Goal: Information Seeking & Learning: Learn about a topic

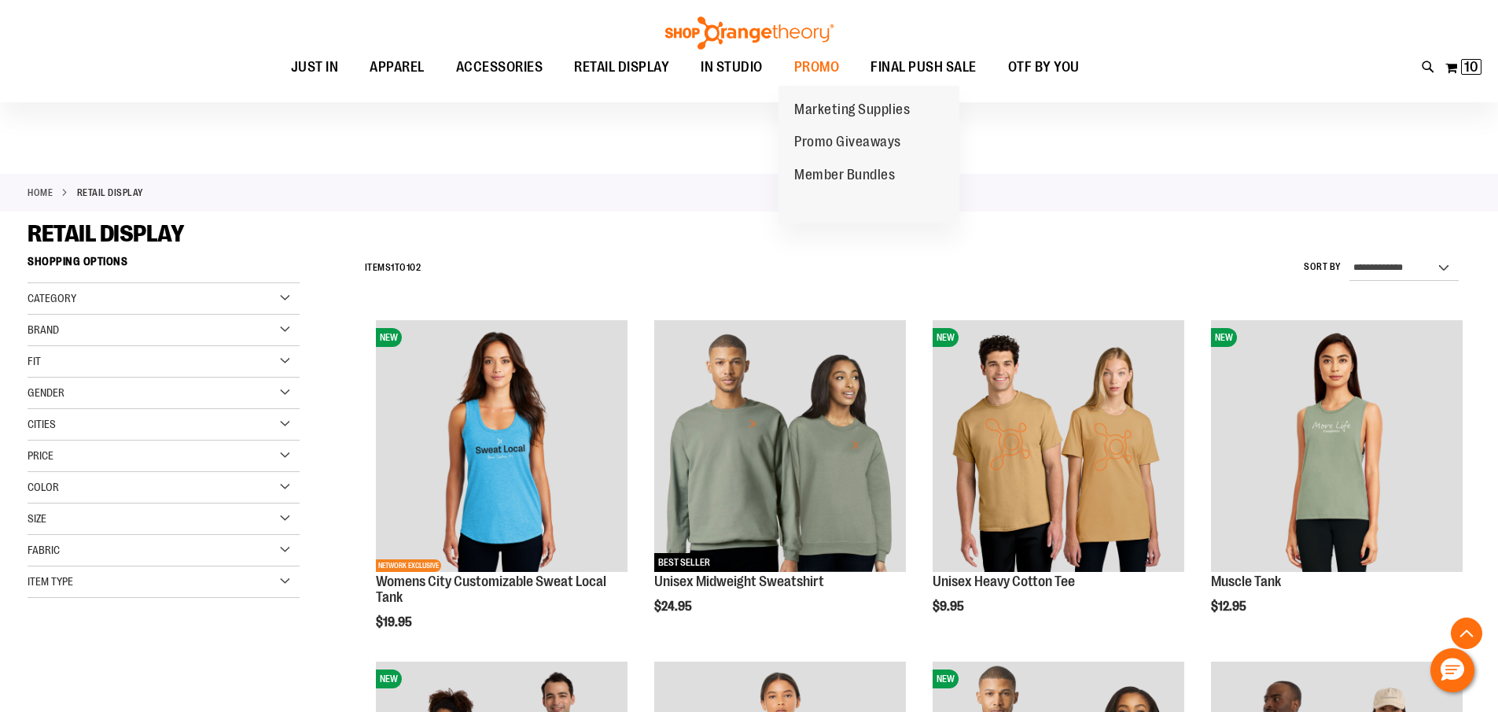
scroll to position [5898, 0]
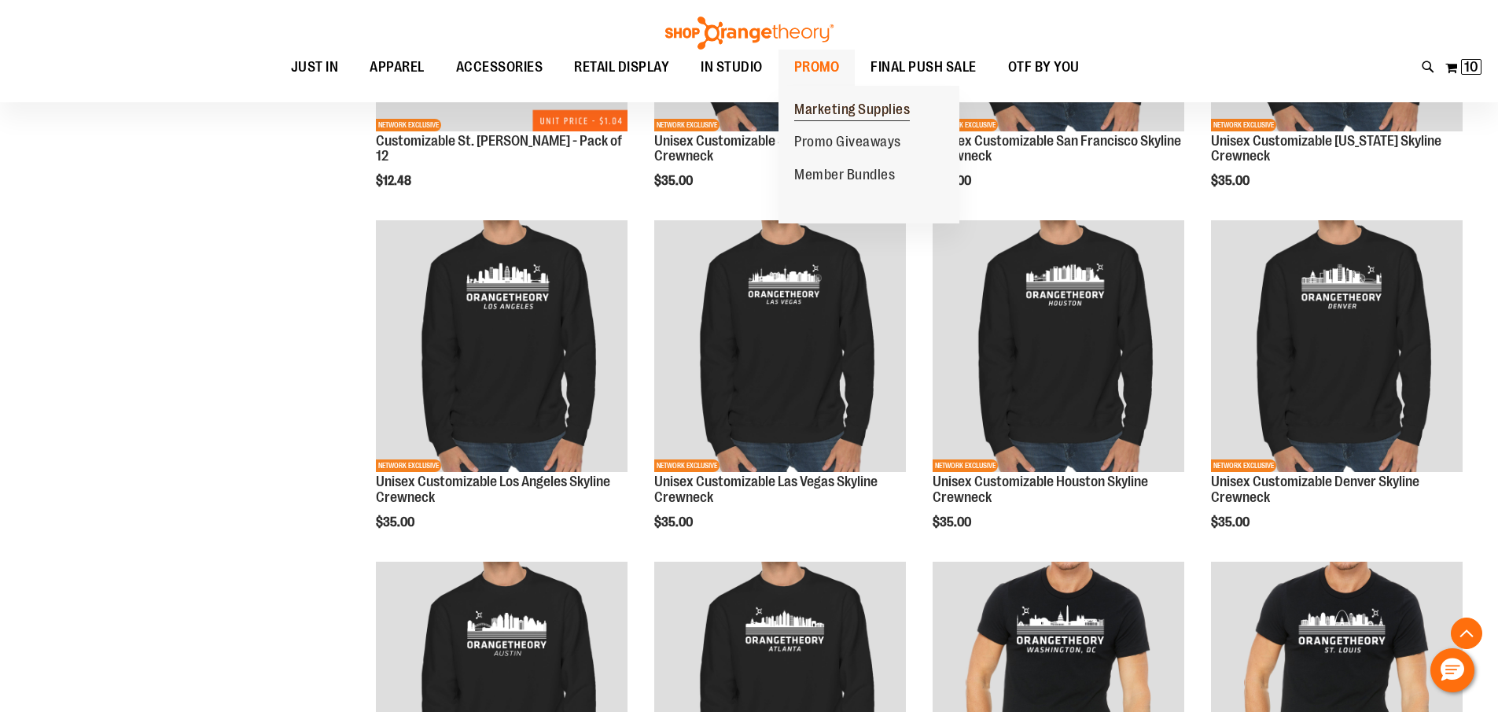
click at [831, 109] on span "Marketing Supplies" at bounding box center [852, 111] width 116 height 20
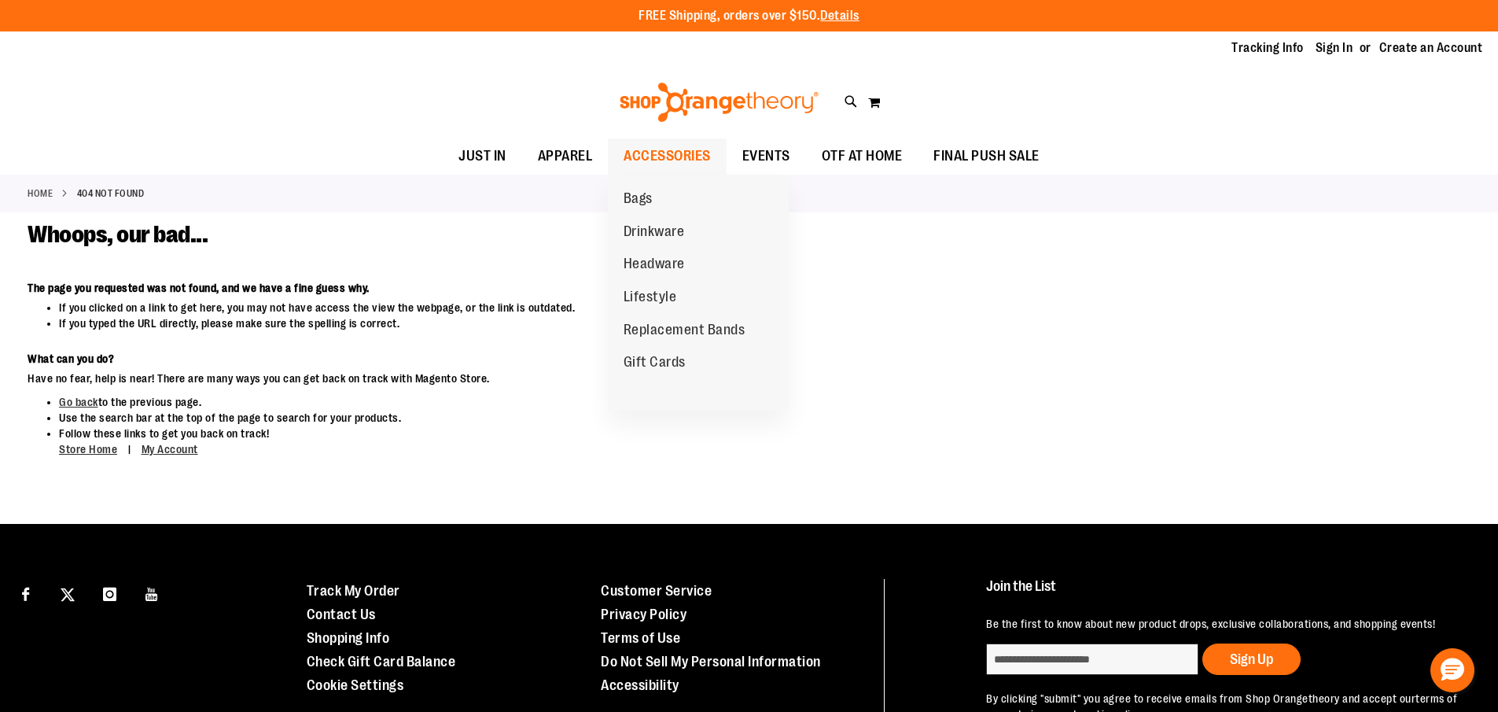
click at [650, 153] on span "ACCESSORIES" at bounding box center [667, 155] width 87 height 35
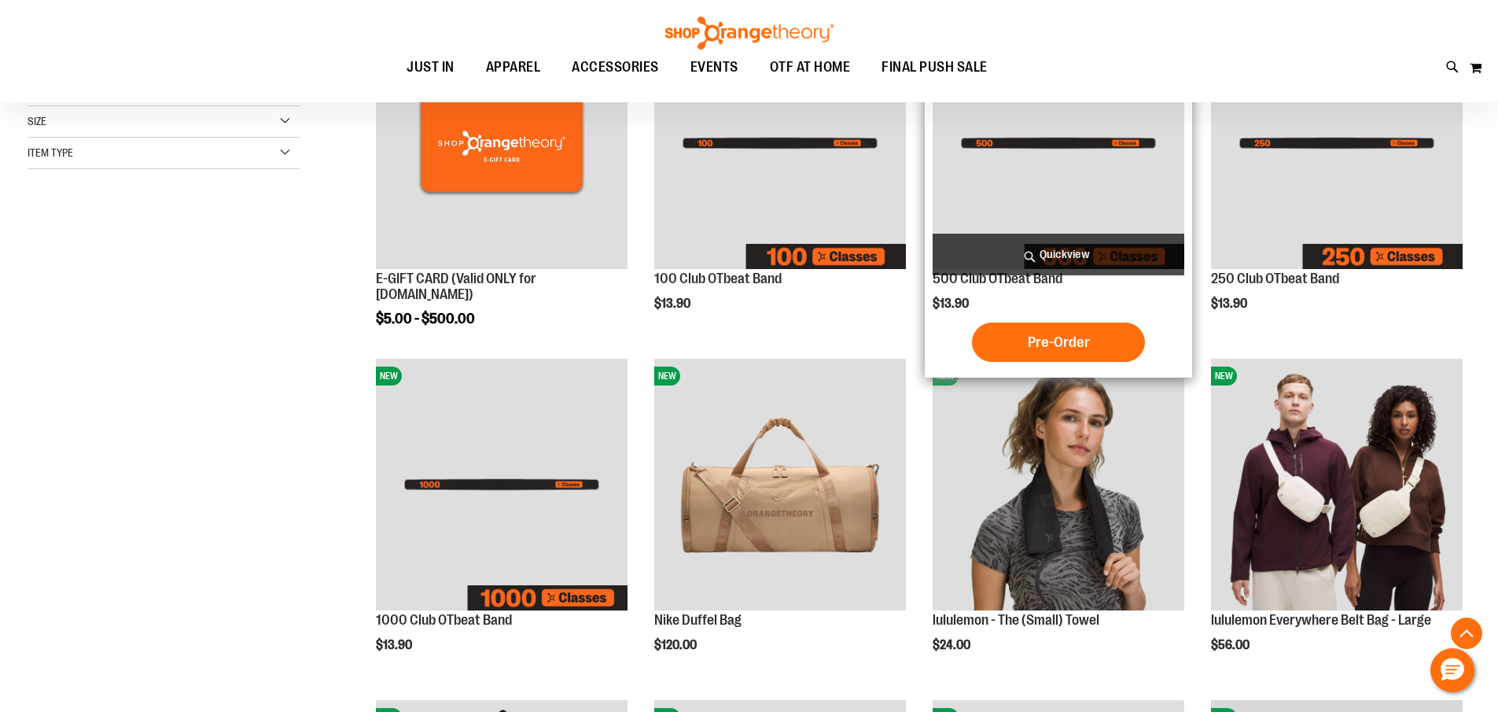
scroll to position [314, 0]
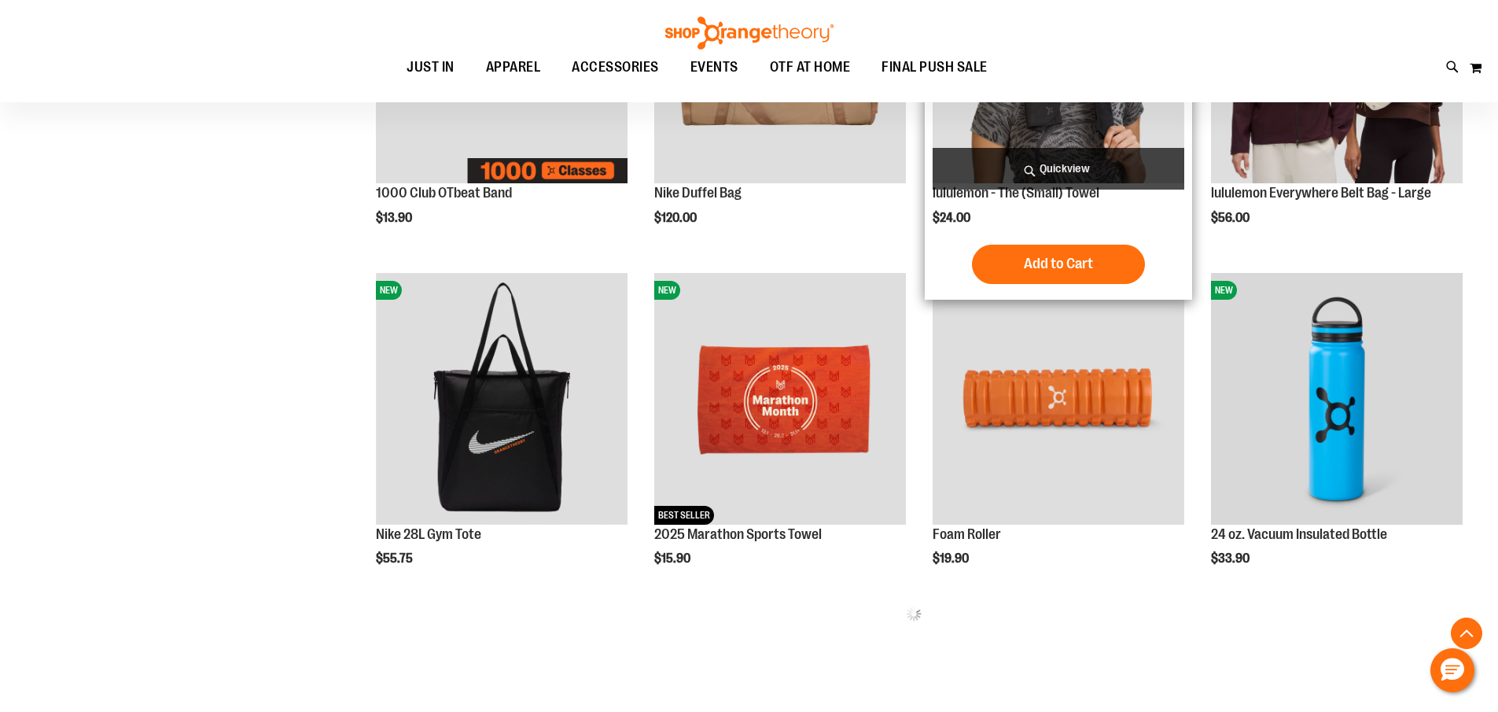
scroll to position [957, 0]
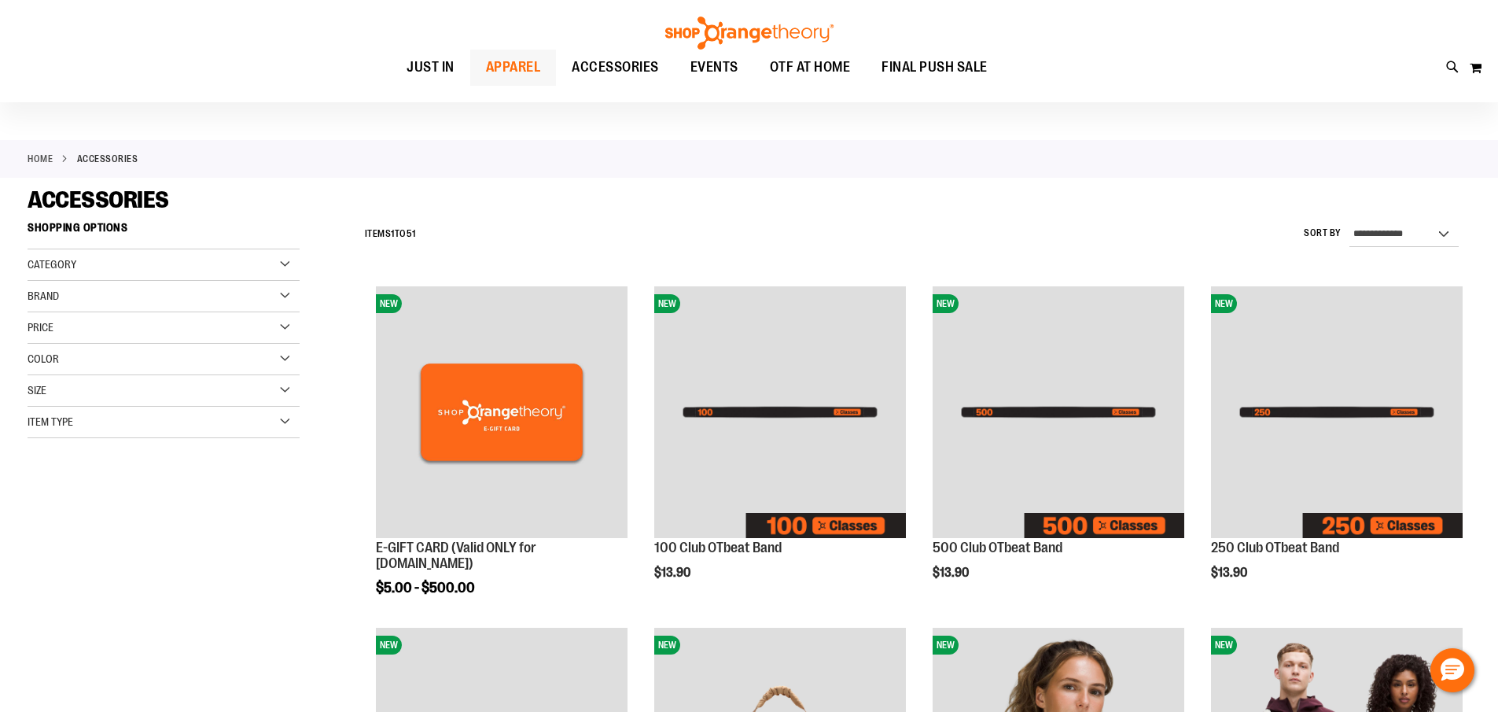
scroll to position [13, 0]
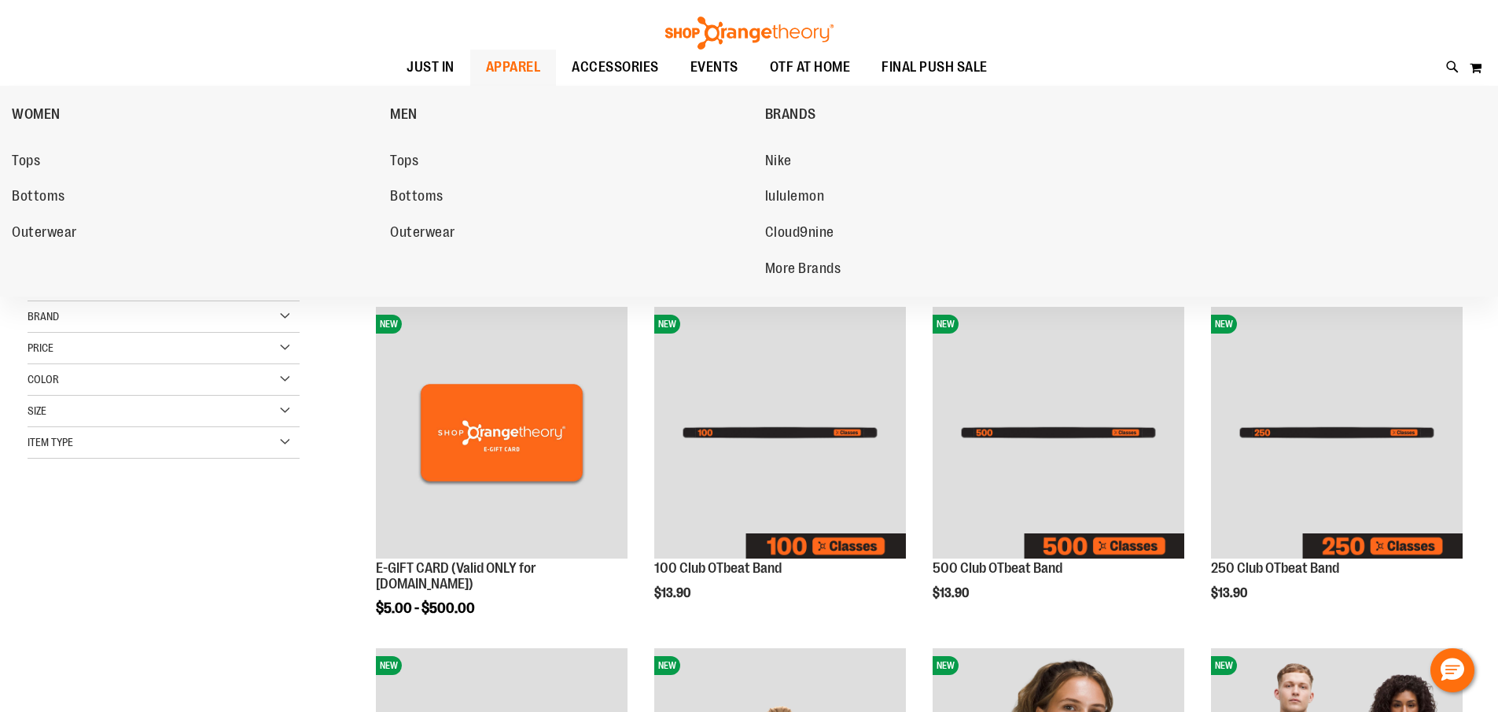
click at [46, 234] on span "Outerwear" at bounding box center [44, 234] width 65 height 20
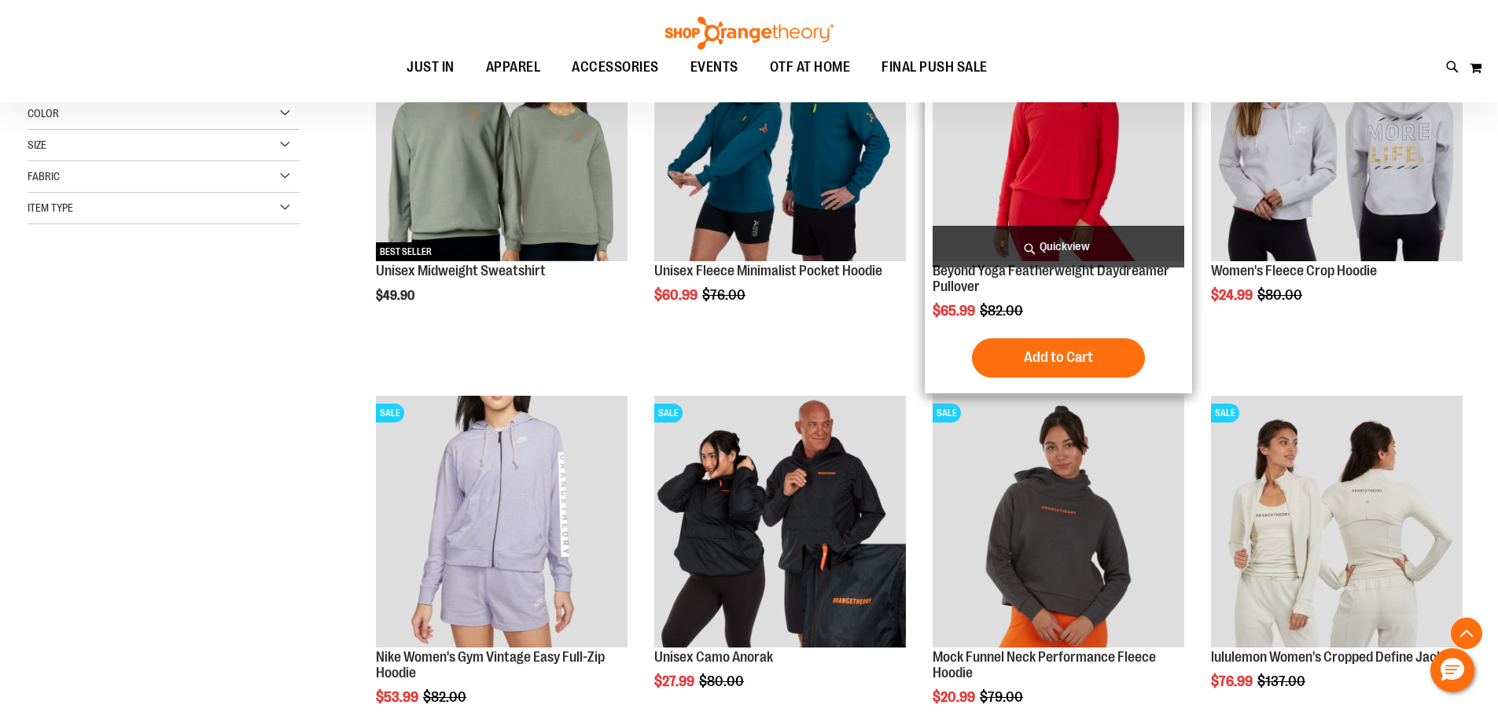
scroll to position [314, 0]
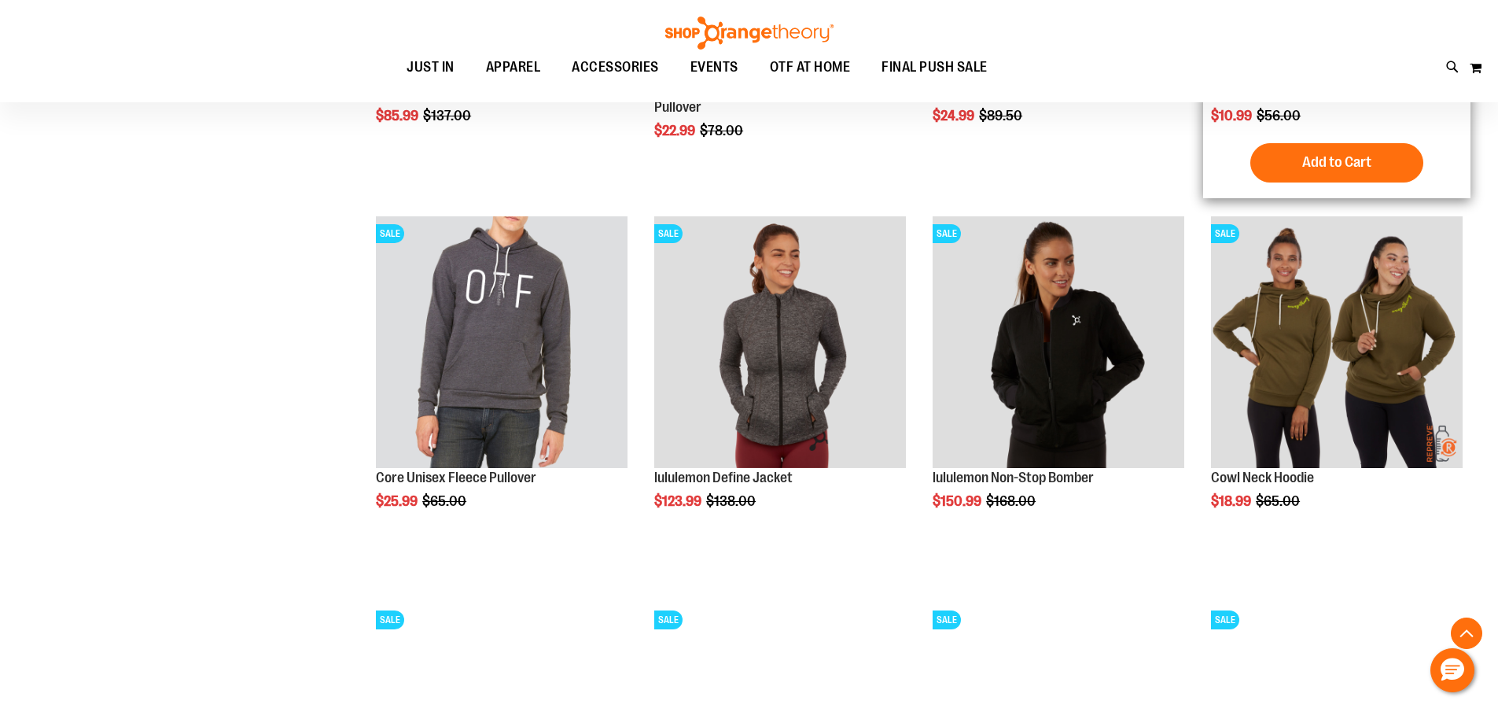
scroll to position [1879, 0]
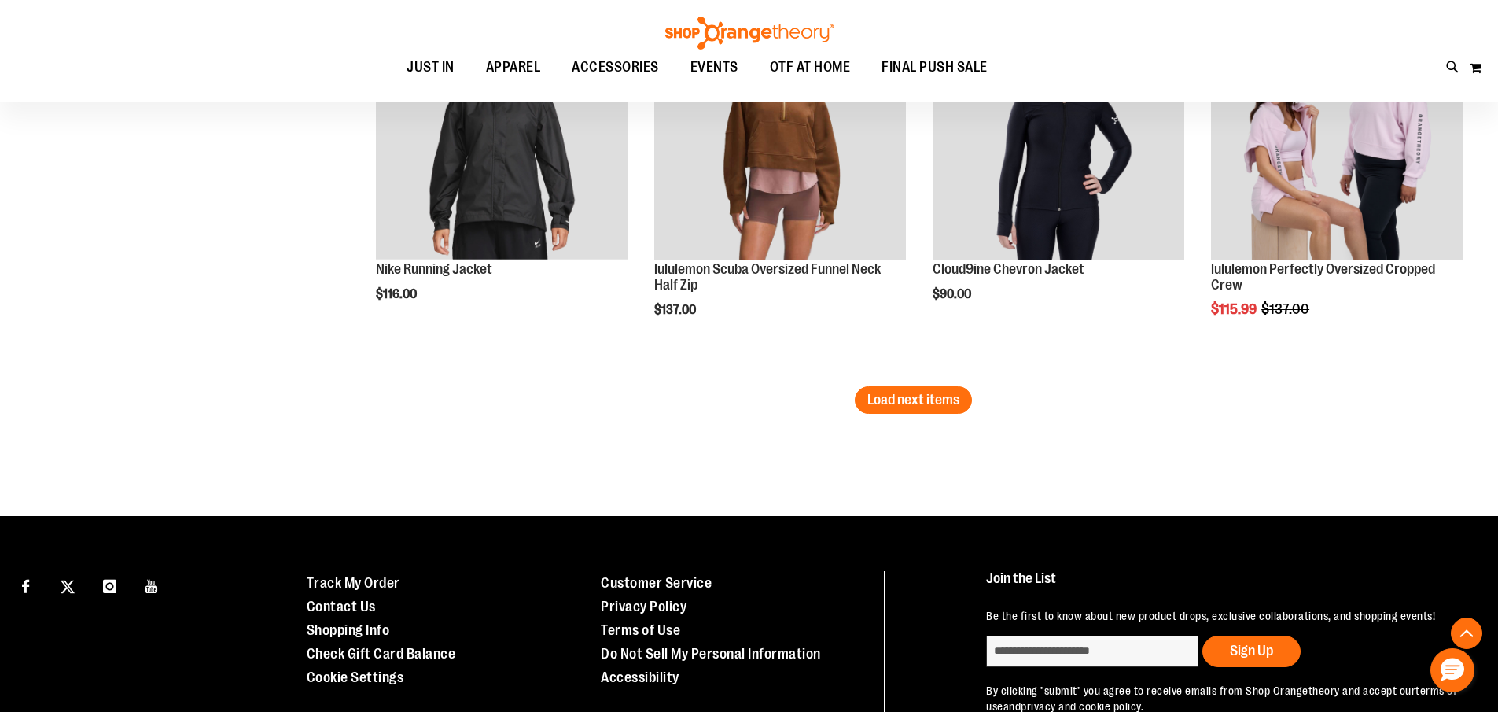
scroll to position [3452, 0]
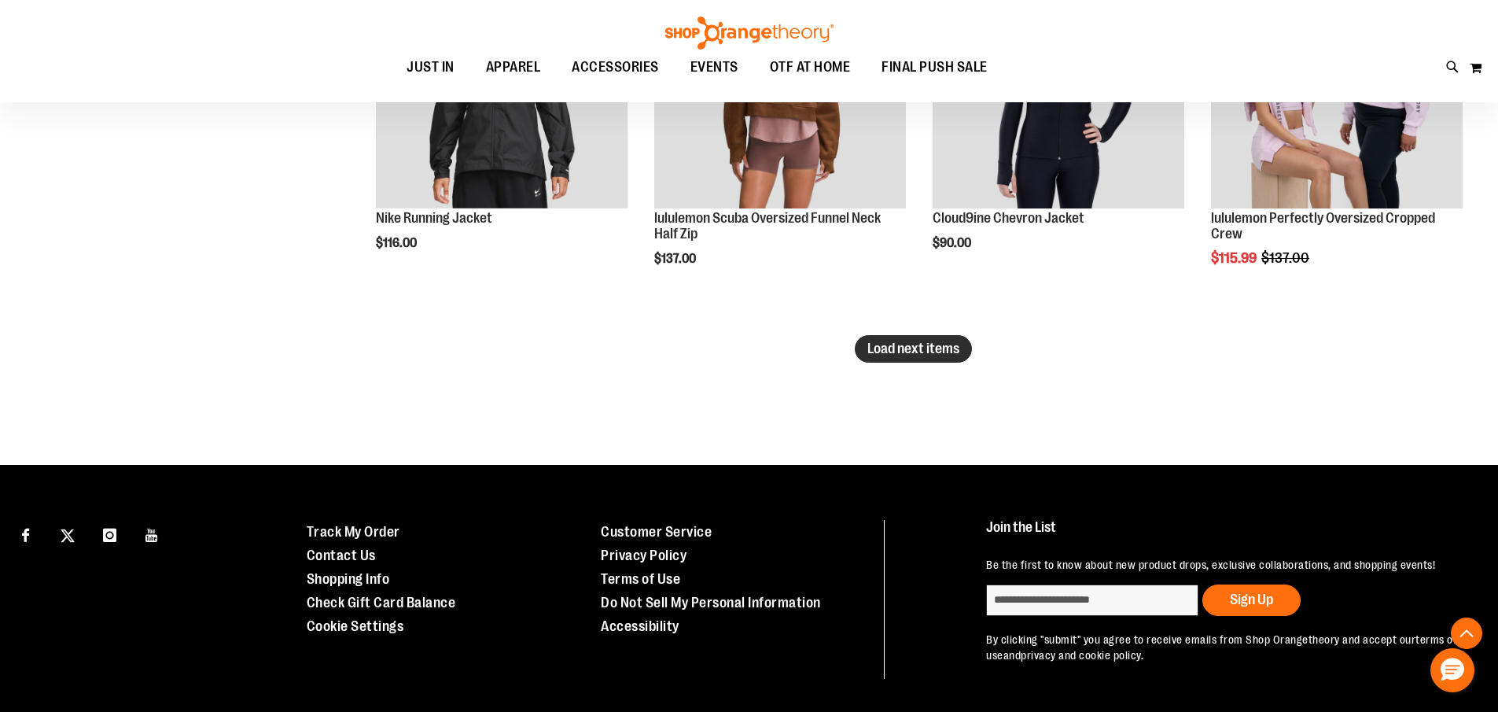
click at [924, 341] on span "Load next items" at bounding box center [914, 349] width 92 height 16
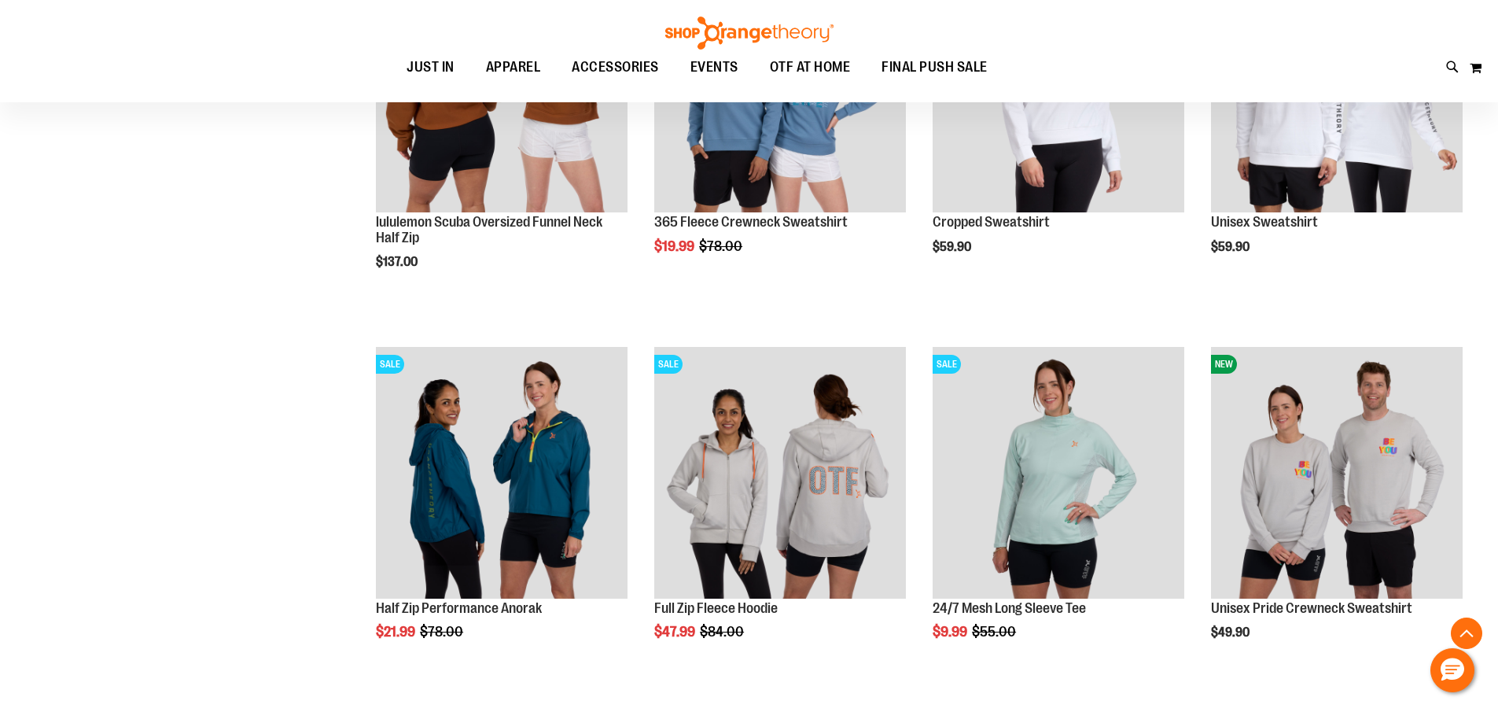
scroll to position [4396, 0]
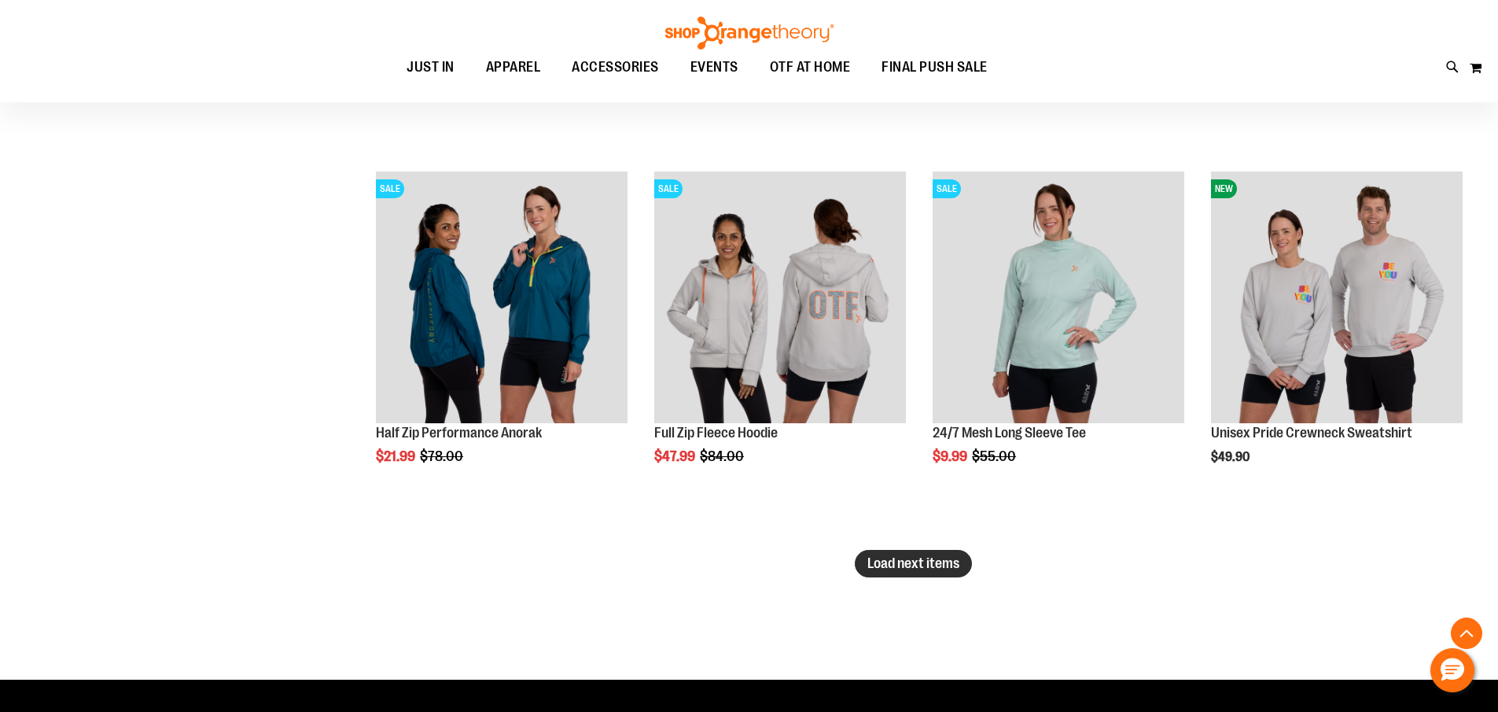
click at [930, 561] on span "Load next items" at bounding box center [914, 563] width 92 height 16
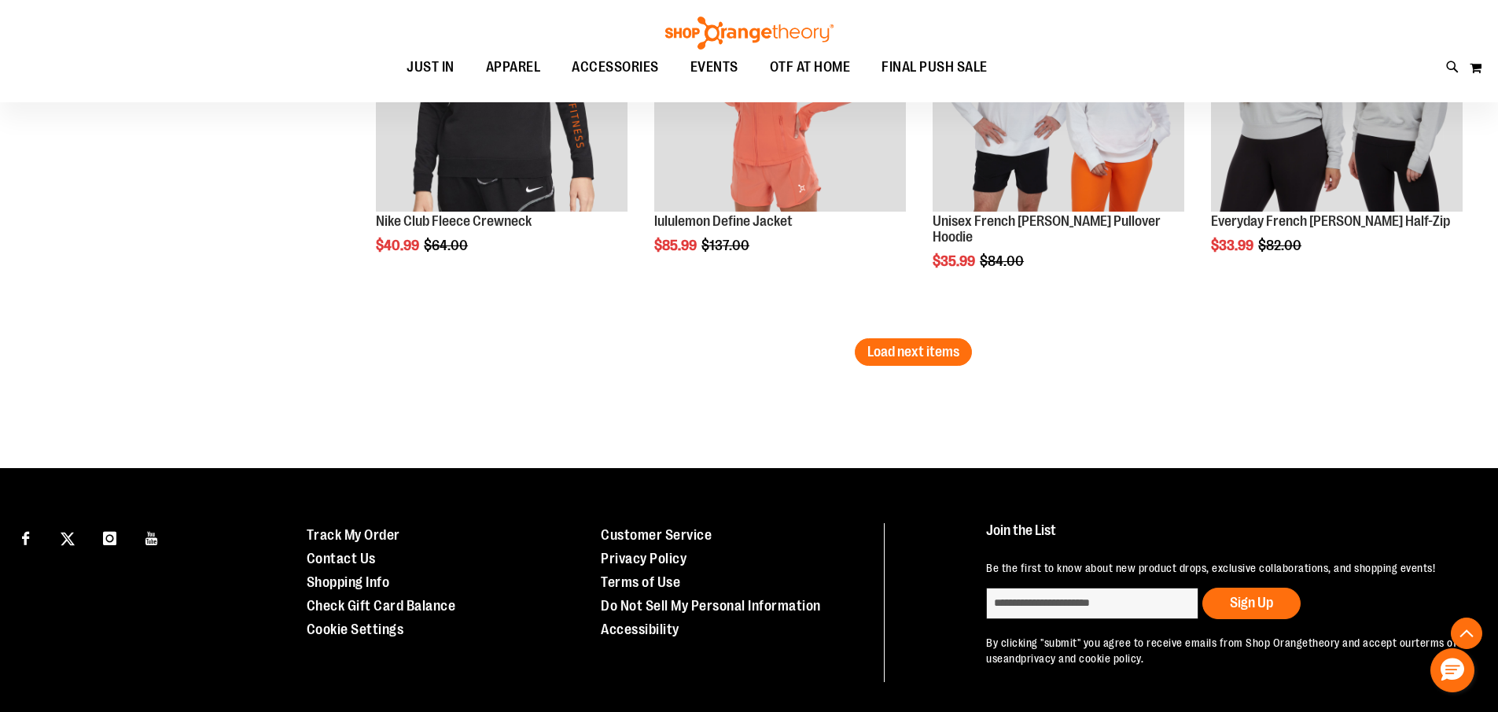
scroll to position [5737, 0]
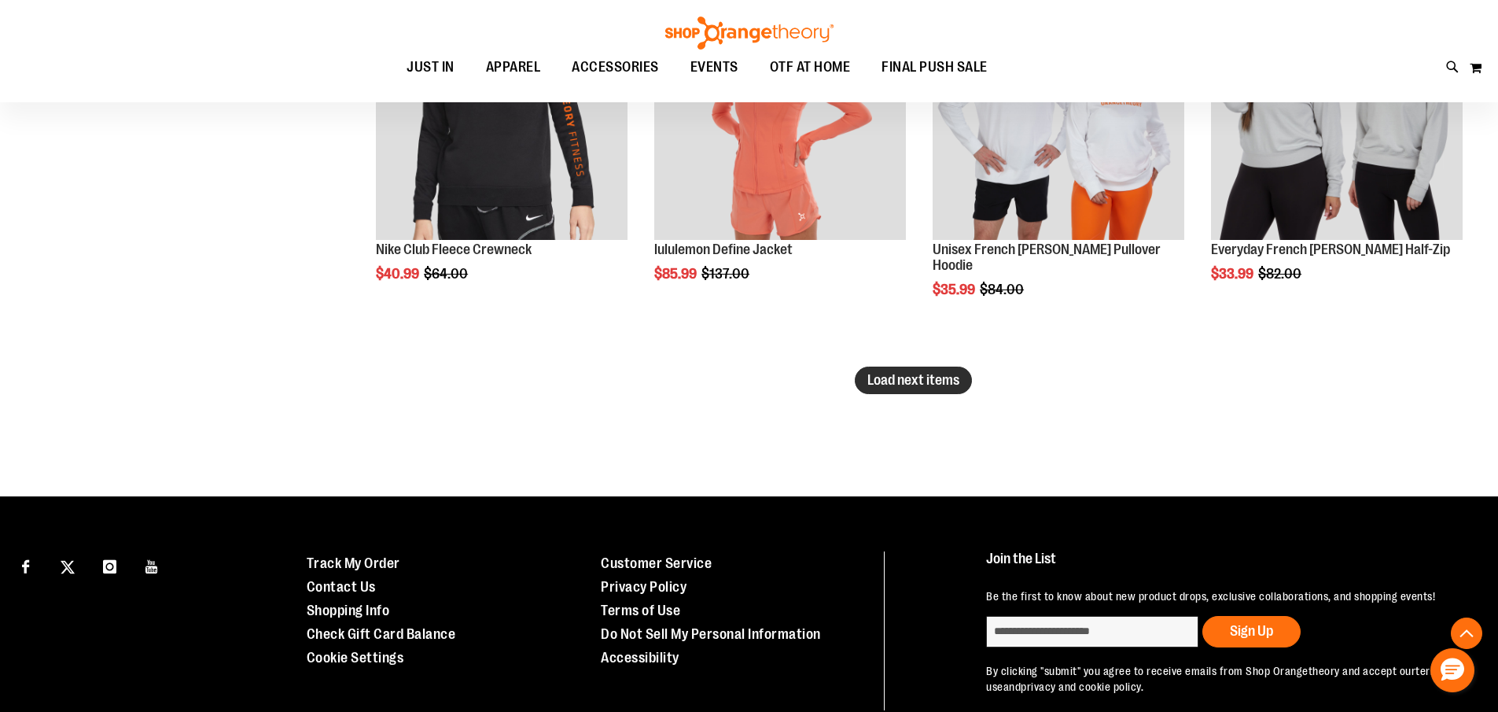
click at [912, 370] on button "Load next items" at bounding box center [913, 381] width 117 height 28
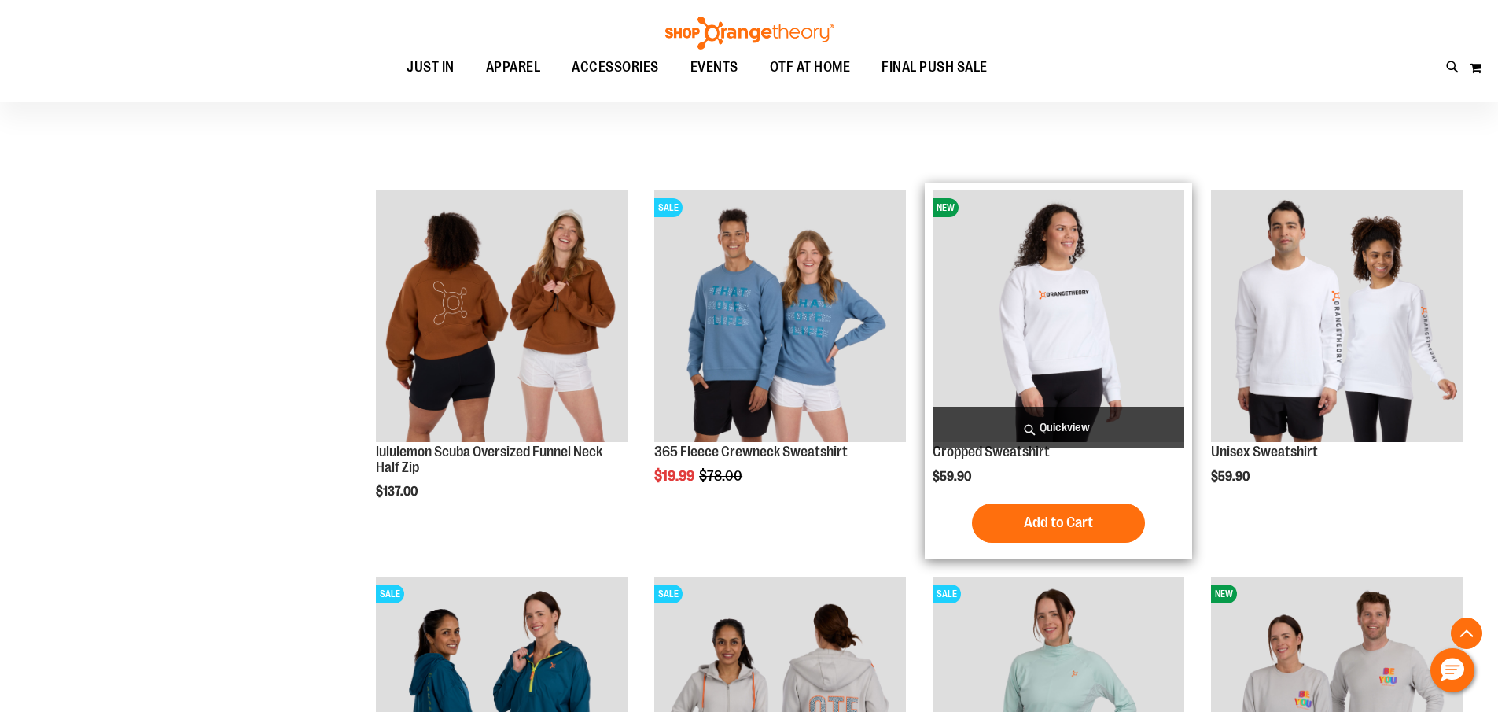
scroll to position [3771, 0]
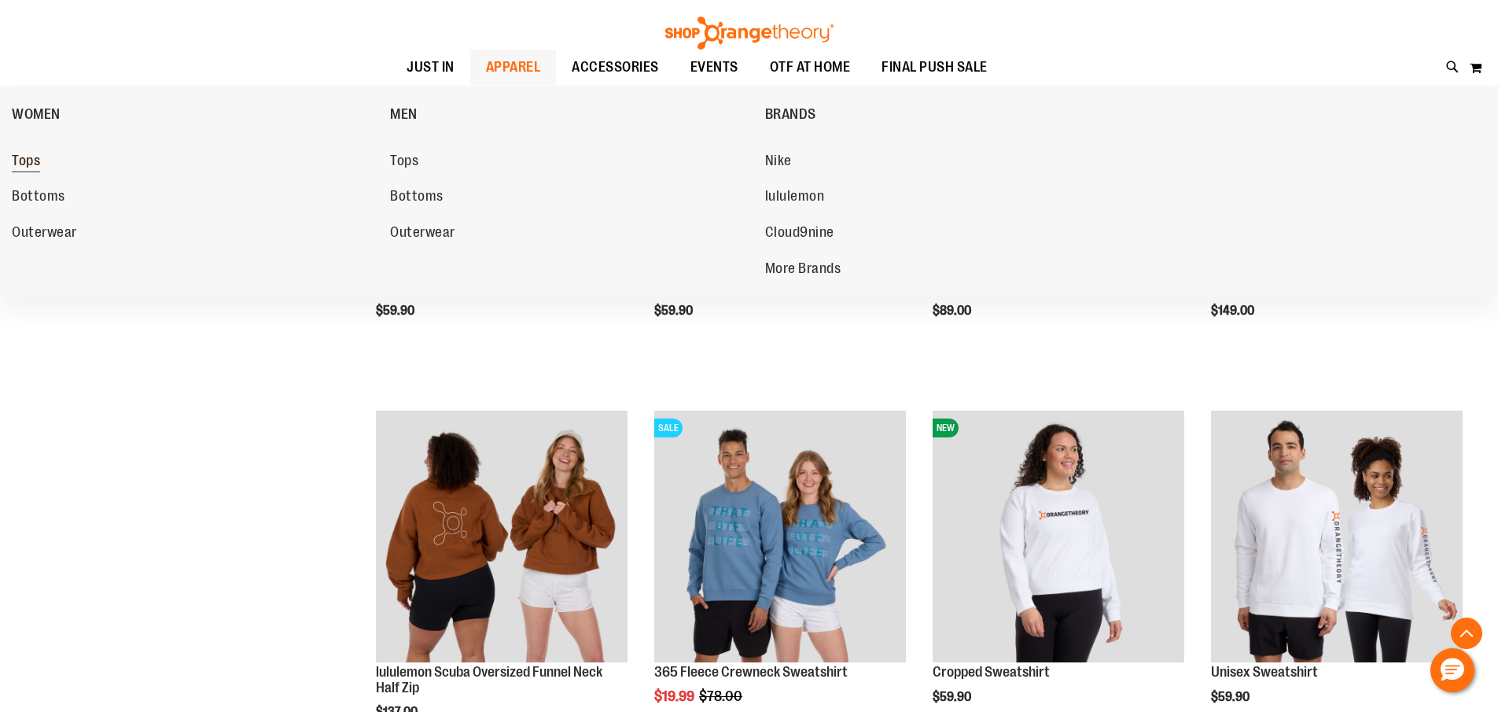
click at [25, 157] on span "Tops" at bounding box center [26, 163] width 28 height 20
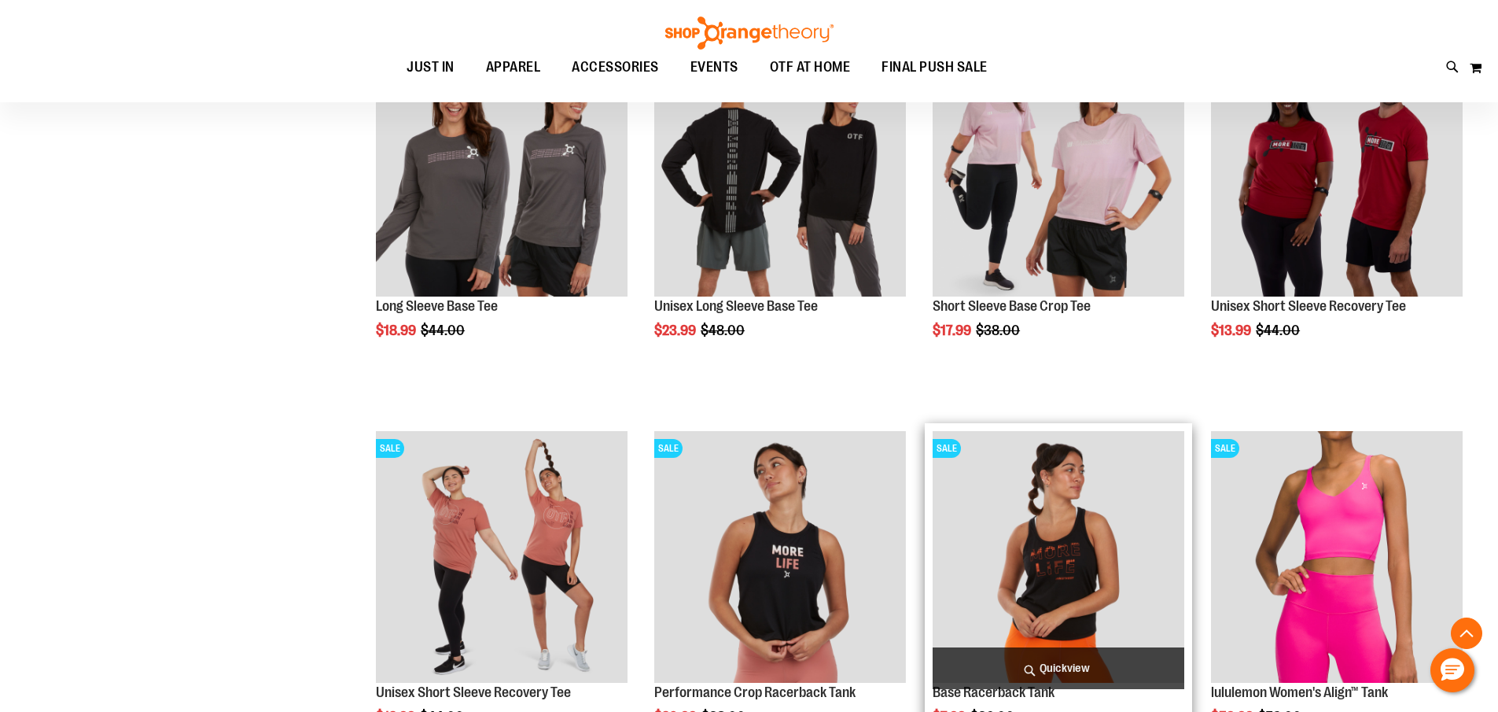
scroll to position [707, 0]
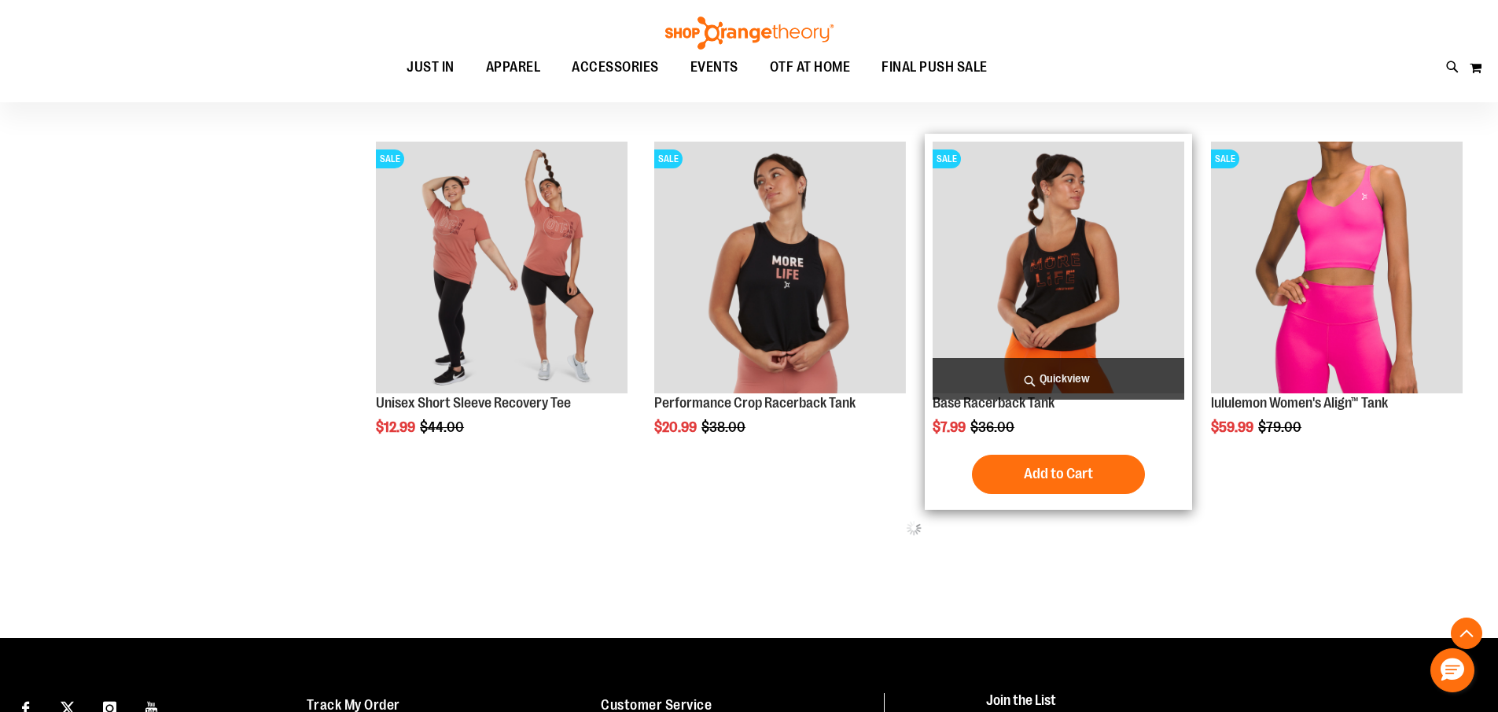
scroll to position [1022, 0]
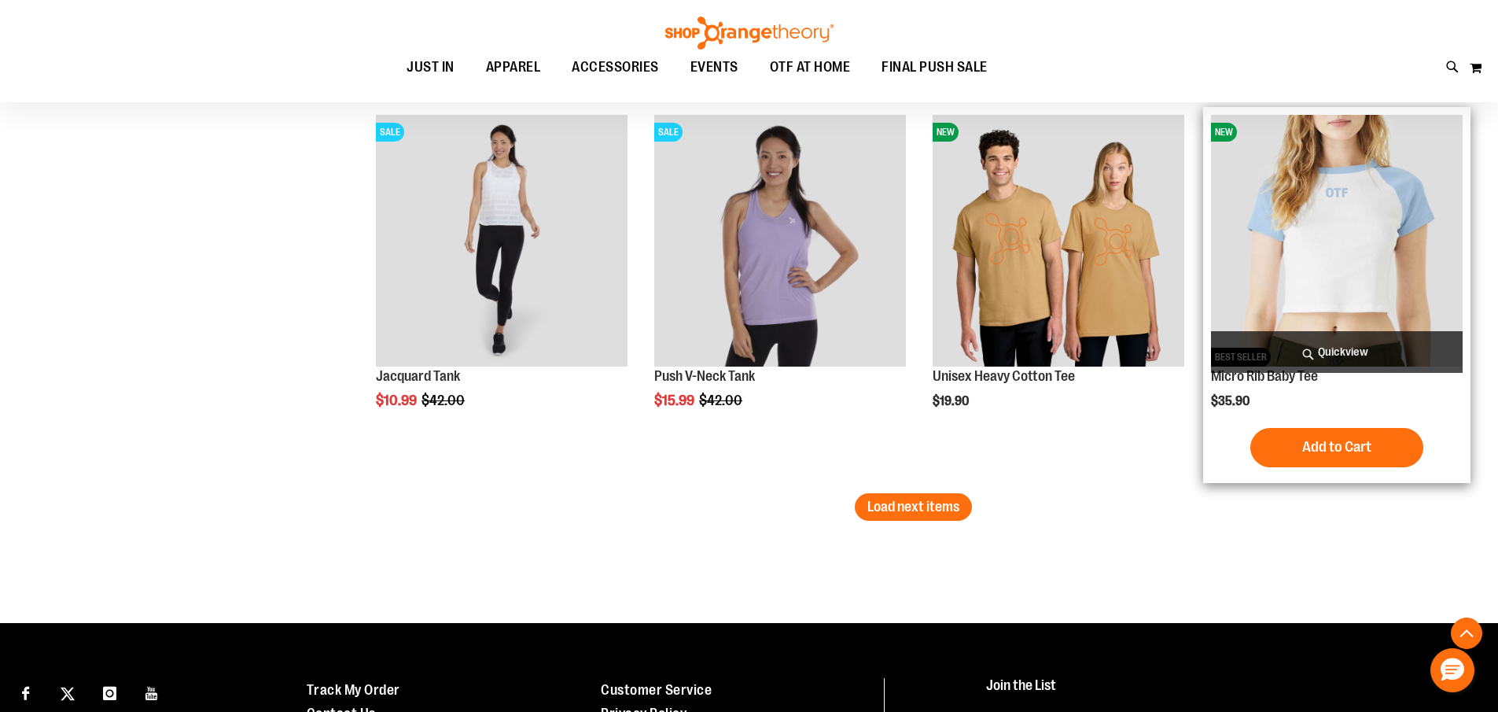
scroll to position [3303, 0]
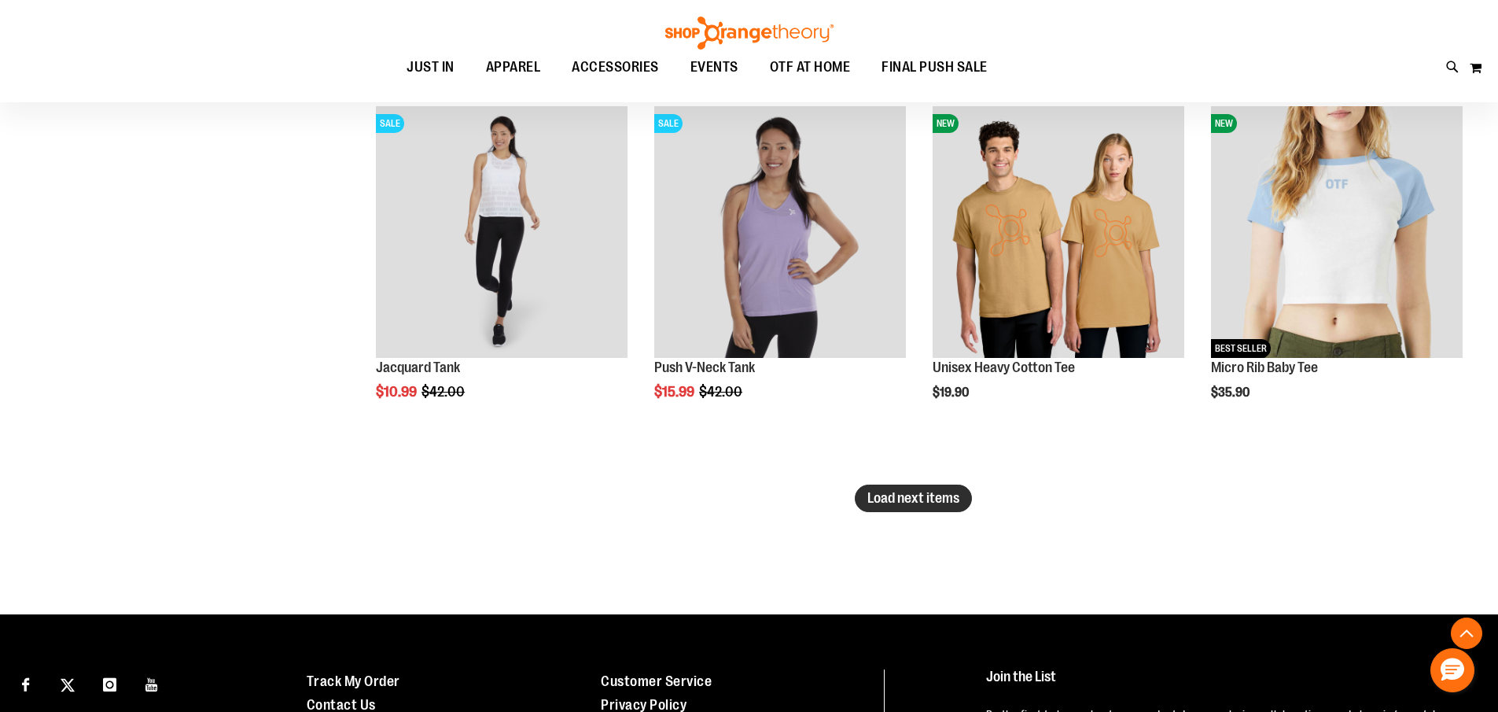
click at [923, 488] on button "Load next items" at bounding box center [913, 499] width 117 height 28
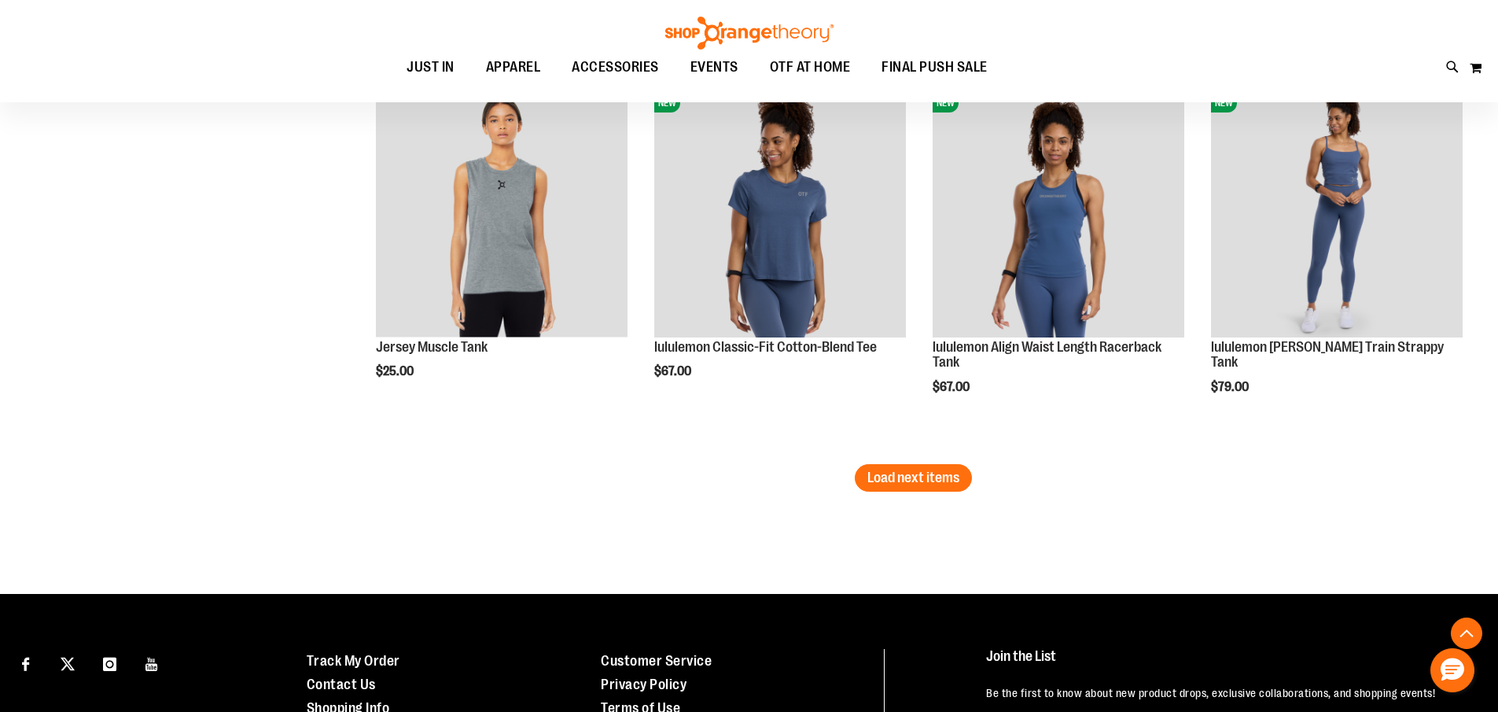
scroll to position [4483, 0]
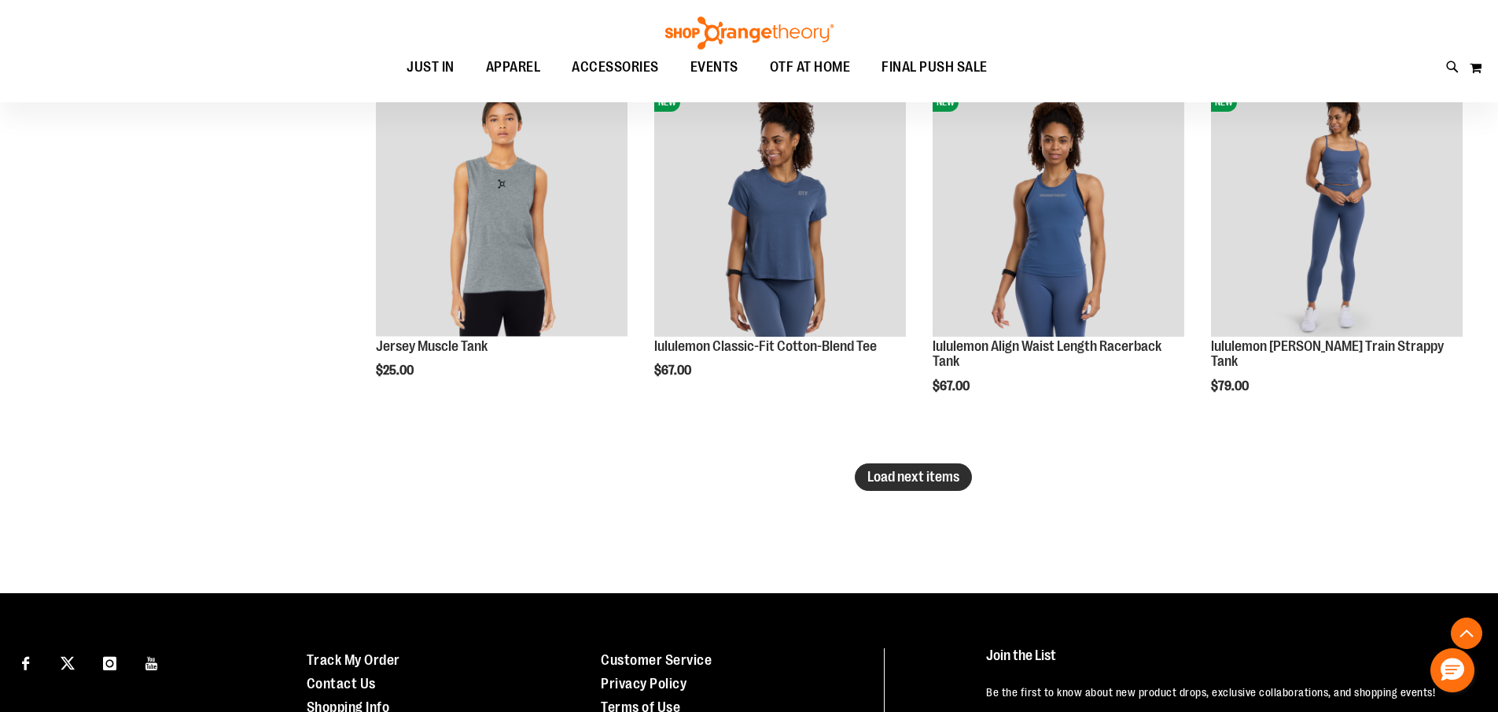
click at [938, 481] on span "Load next items" at bounding box center [914, 477] width 92 height 16
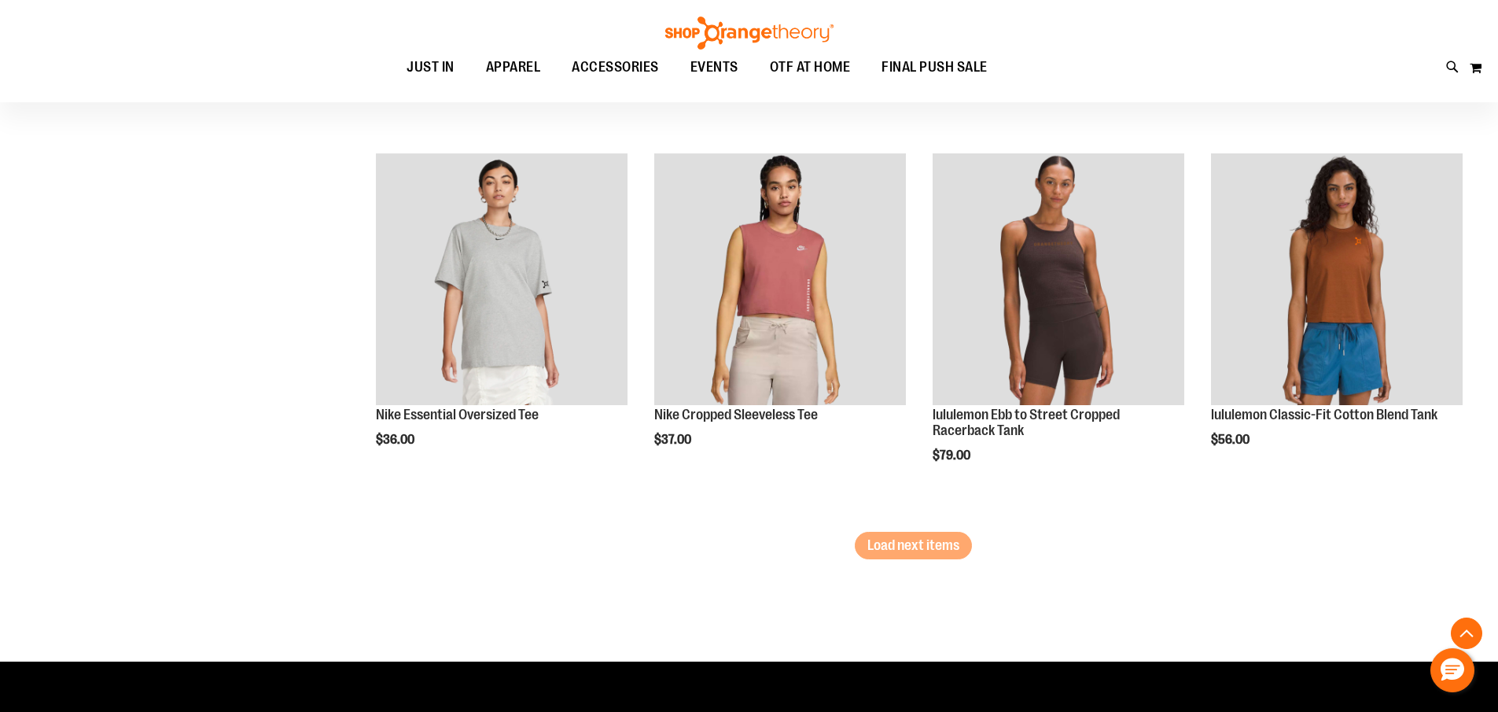
scroll to position [5584, 0]
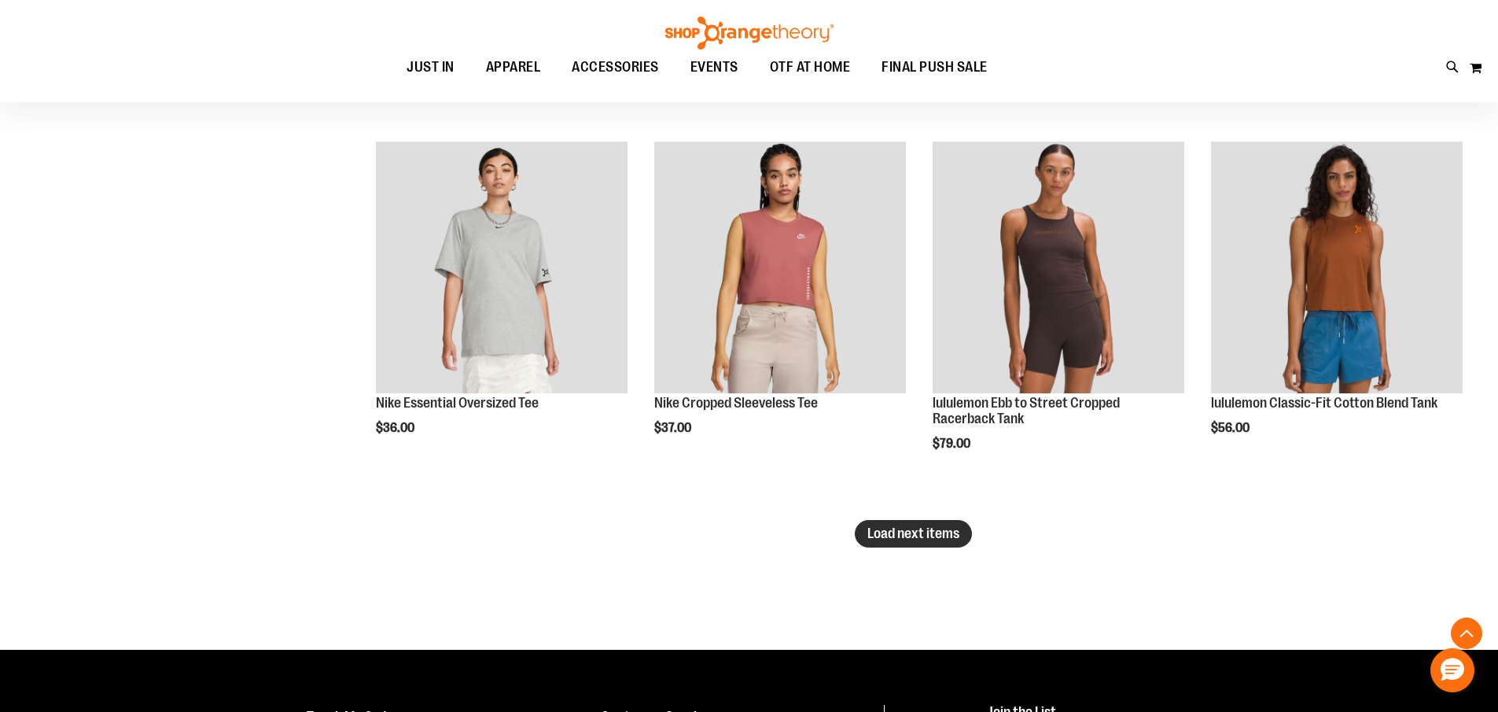
click at [923, 530] on span "Load next items" at bounding box center [914, 533] width 92 height 16
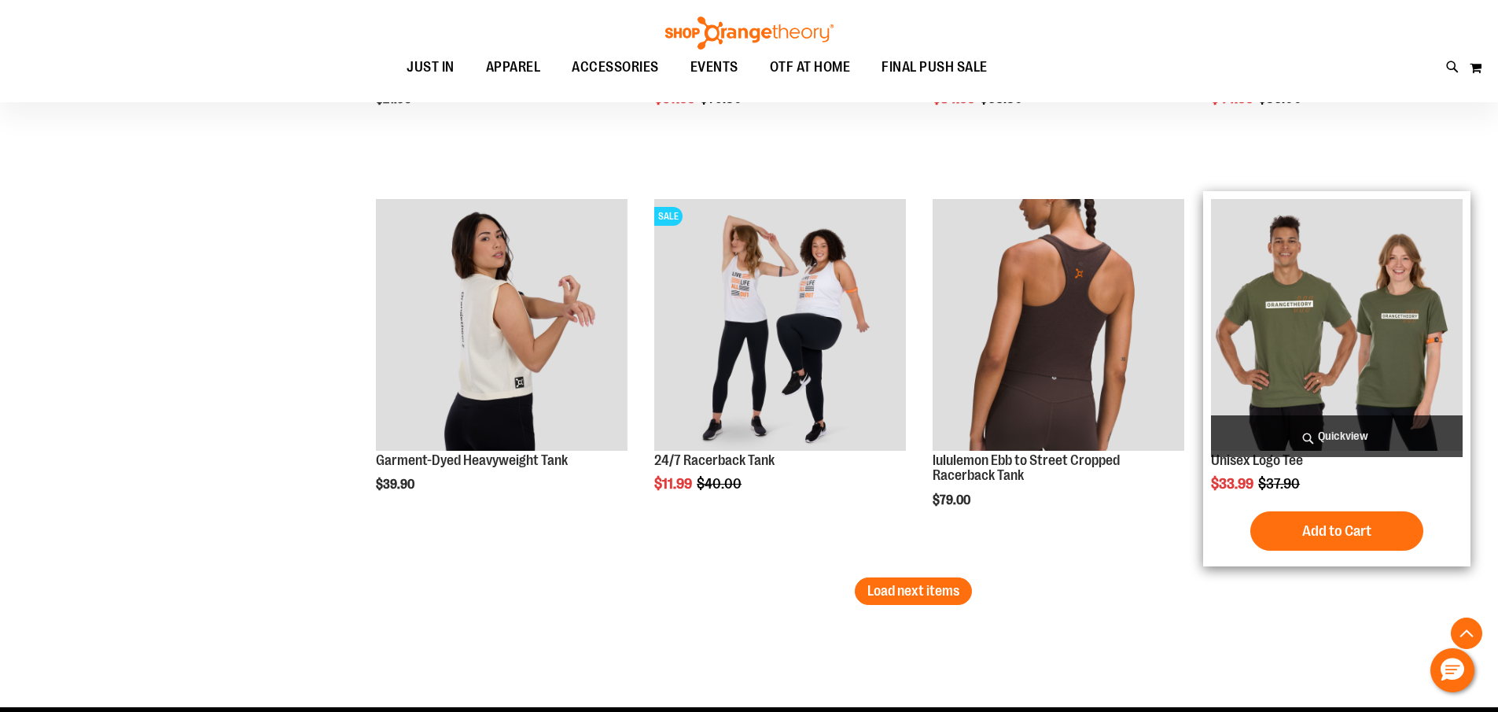
scroll to position [6764, 0]
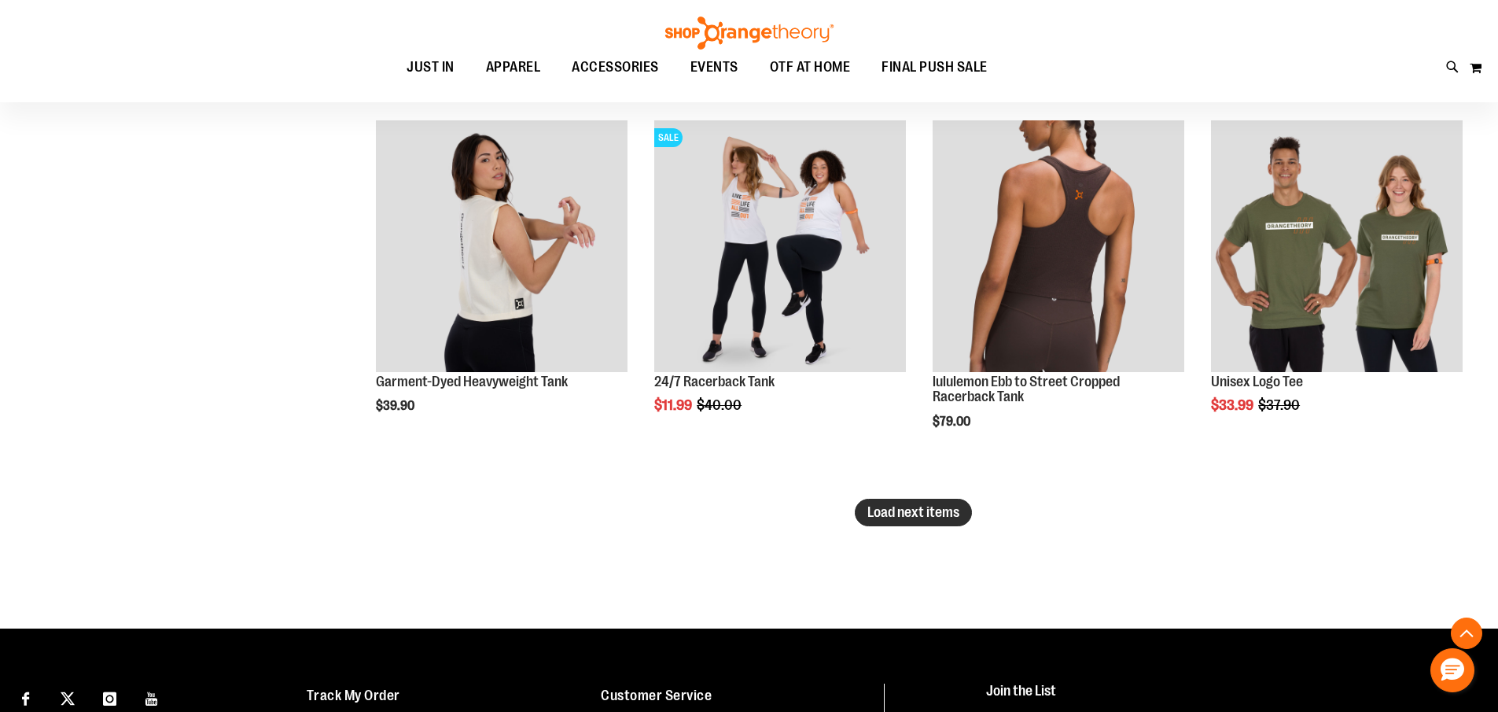
click at [910, 511] on span "Load next items" at bounding box center [914, 512] width 92 height 16
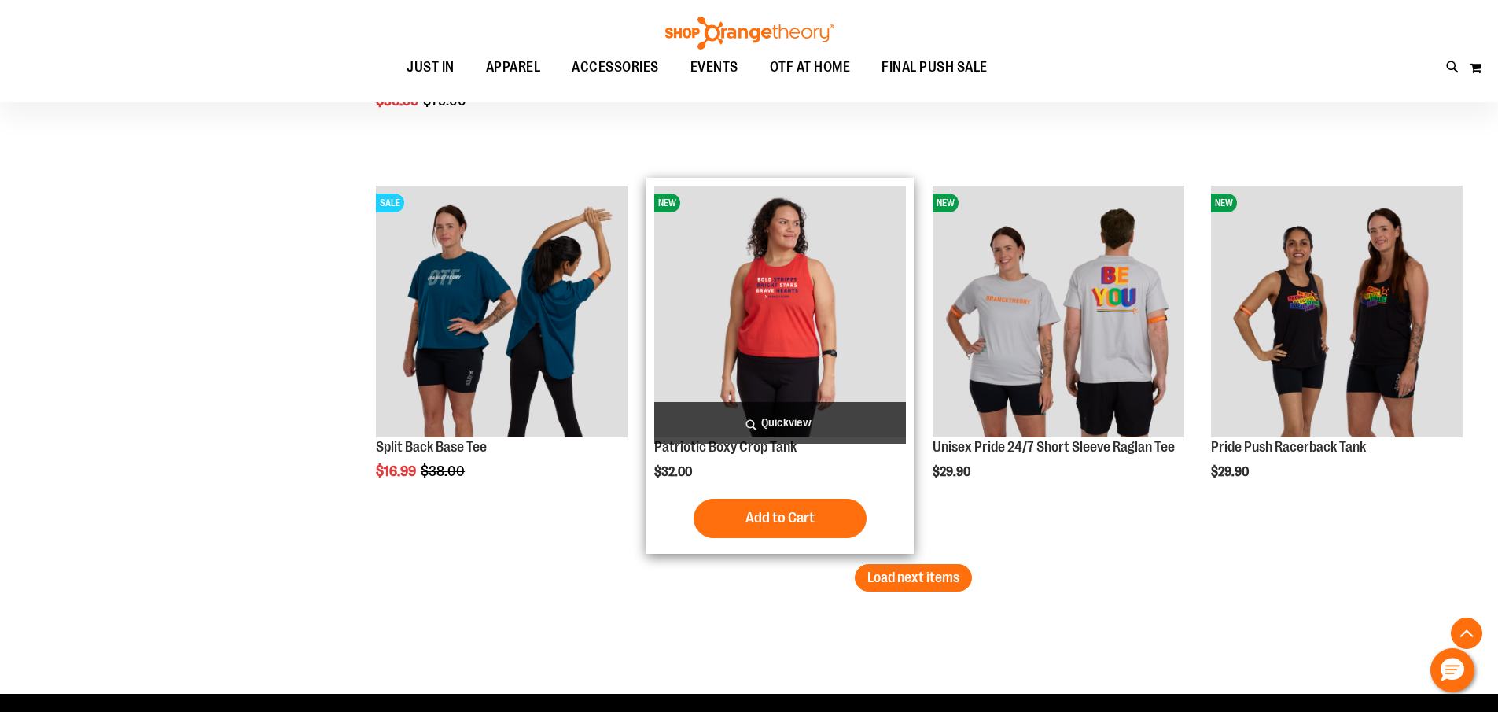
scroll to position [7865, 0]
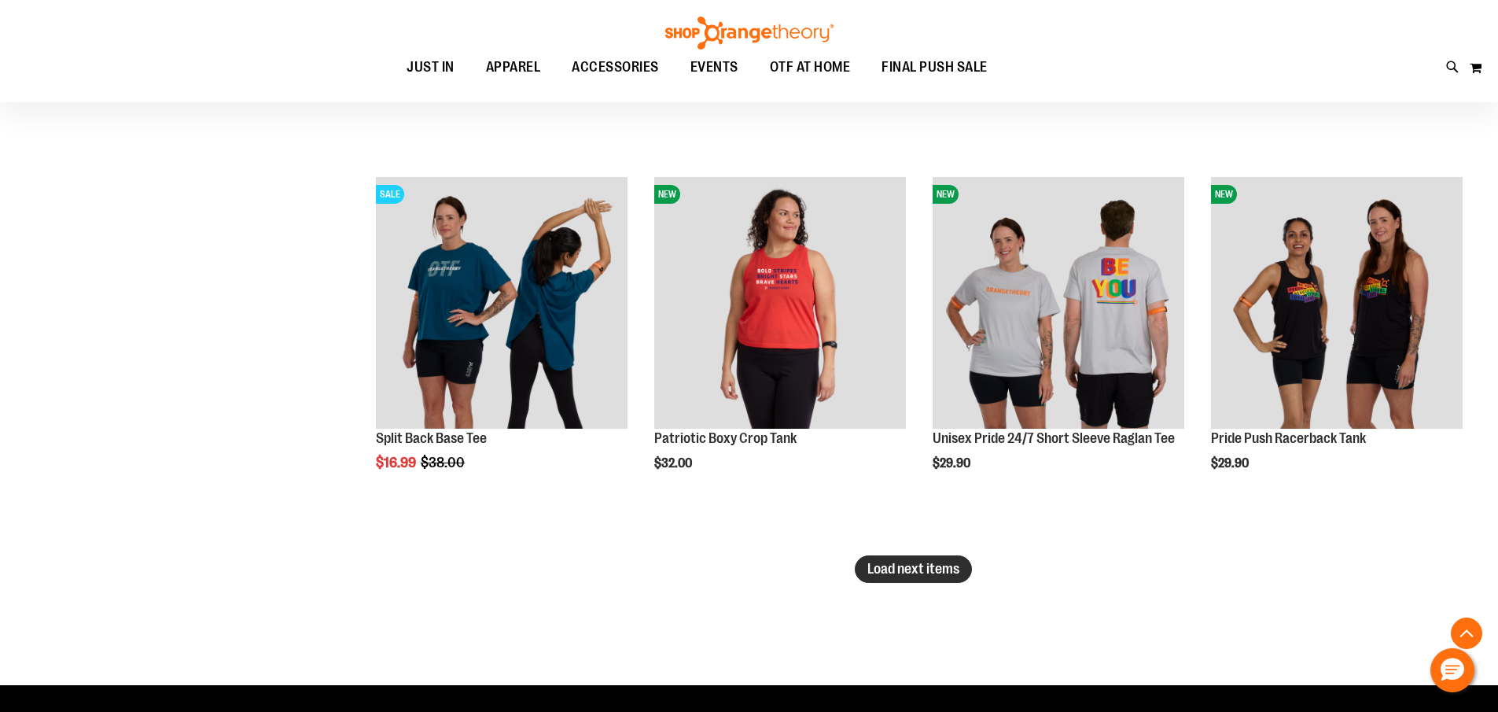
click at [888, 570] on span "Load next items" at bounding box center [914, 569] width 92 height 16
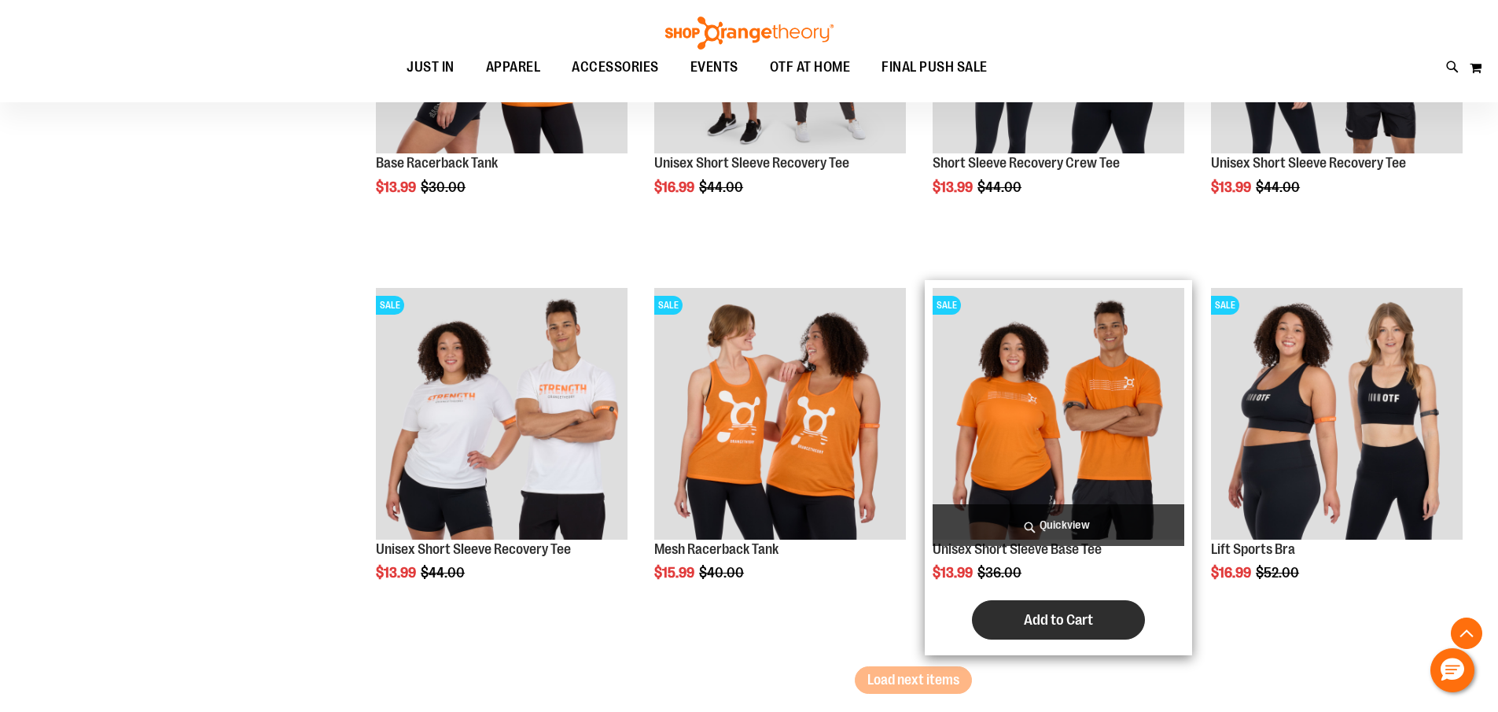
scroll to position [8966, 0]
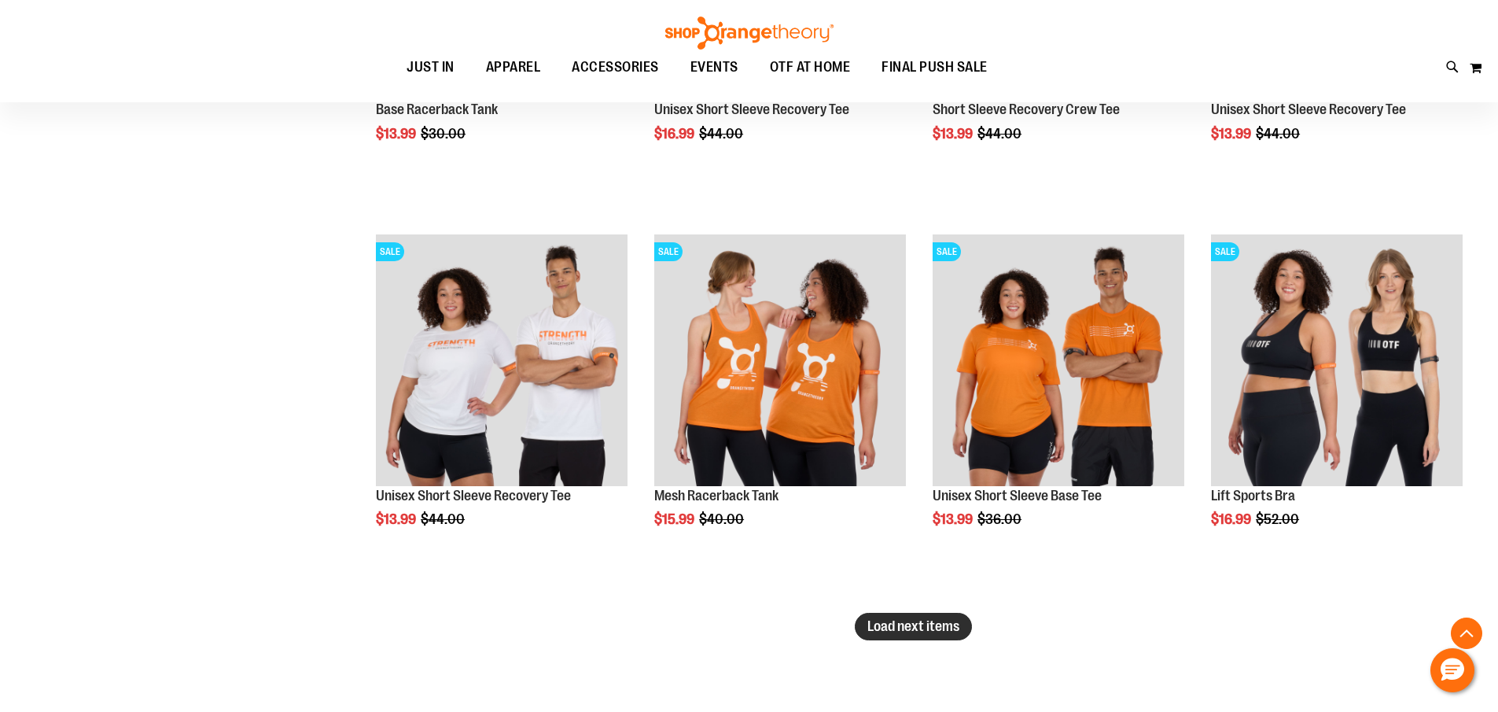
click at [916, 626] on span "Load next items" at bounding box center [914, 626] width 92 height 16
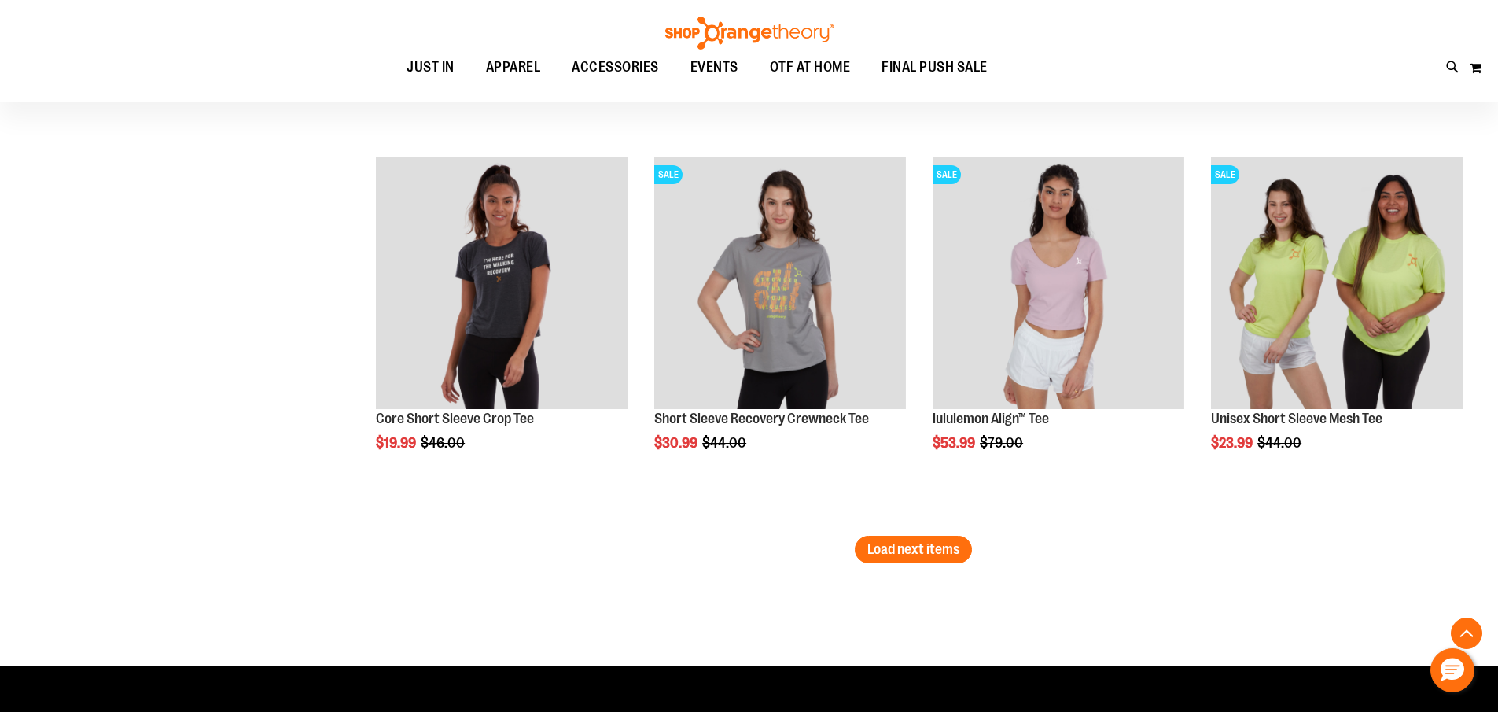
scroll to position [10225, 0]
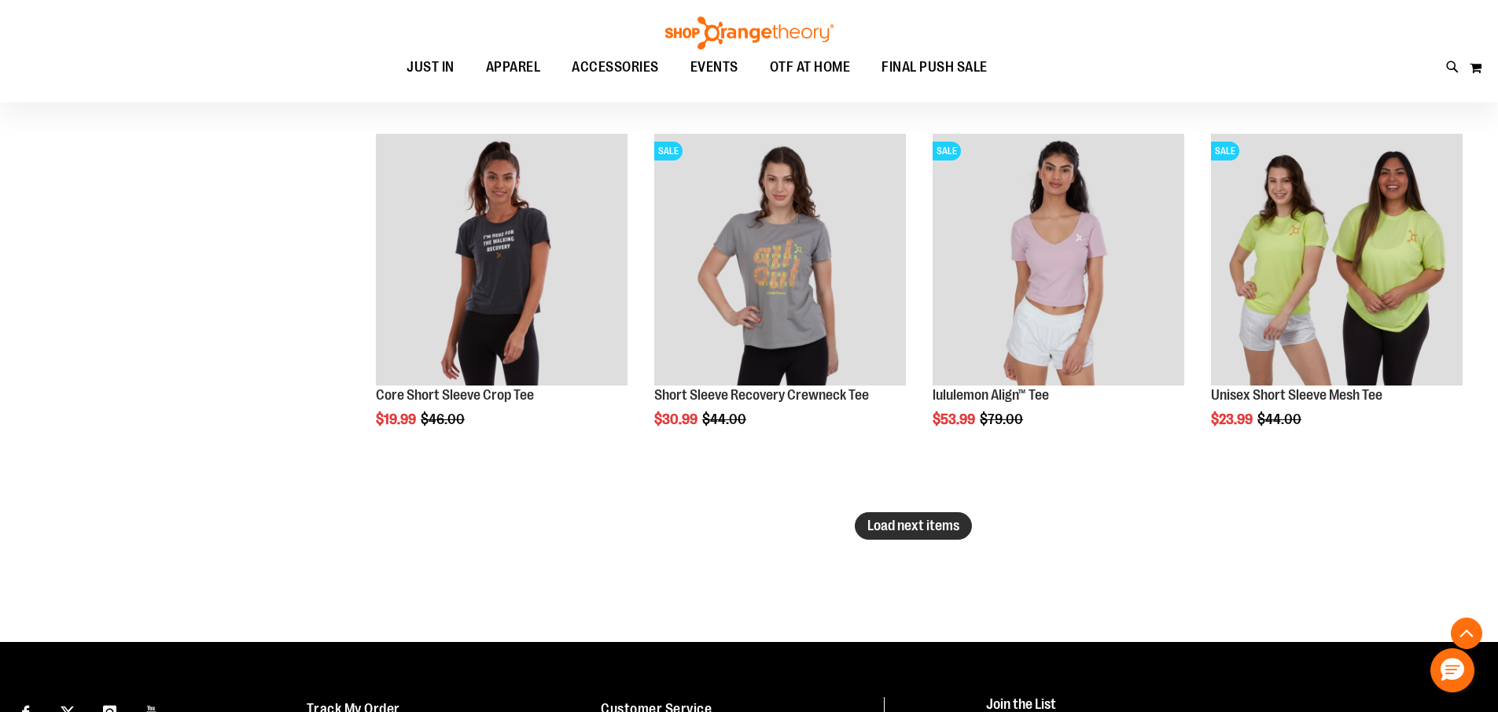
click at [932, 523] on span "Load next items" at bounding box center [914, 526] width 92 height 16
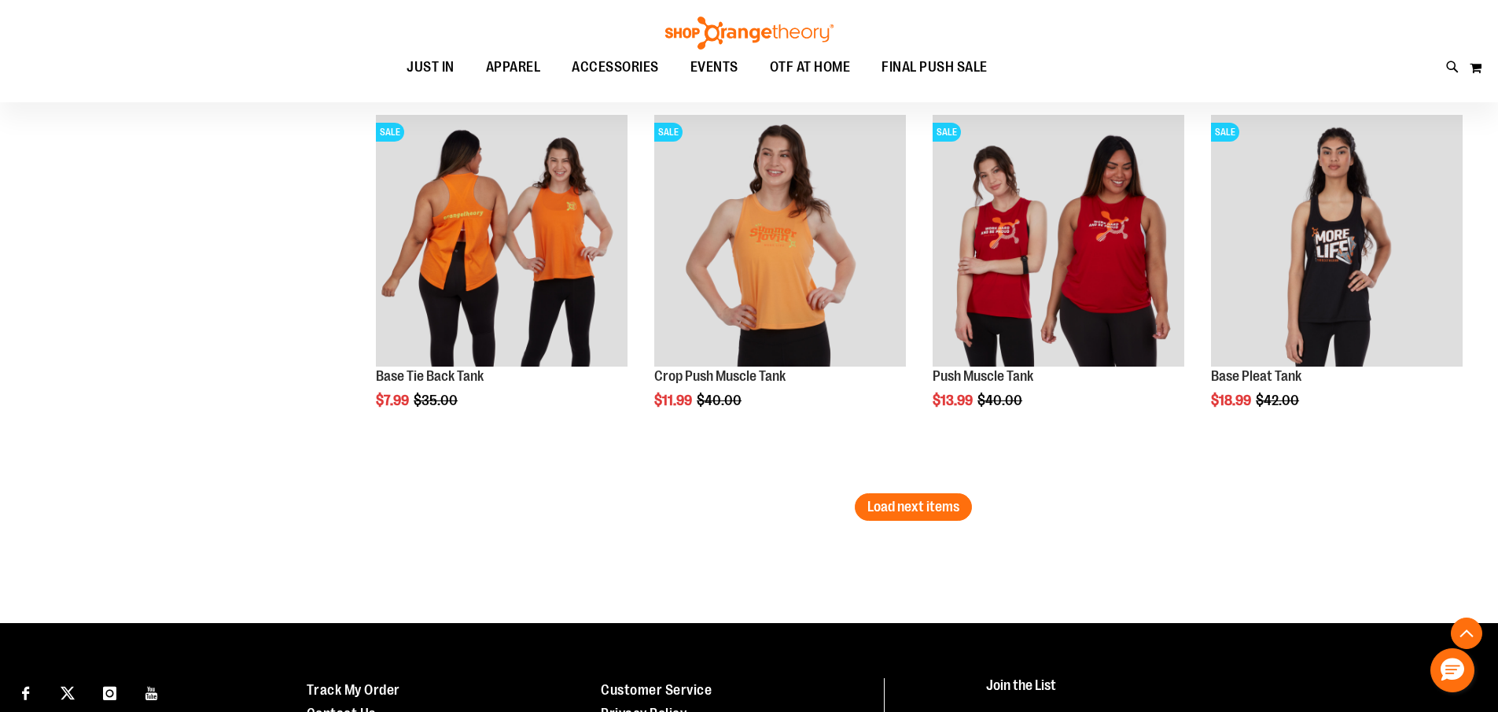
scroll to position [11483, 0]
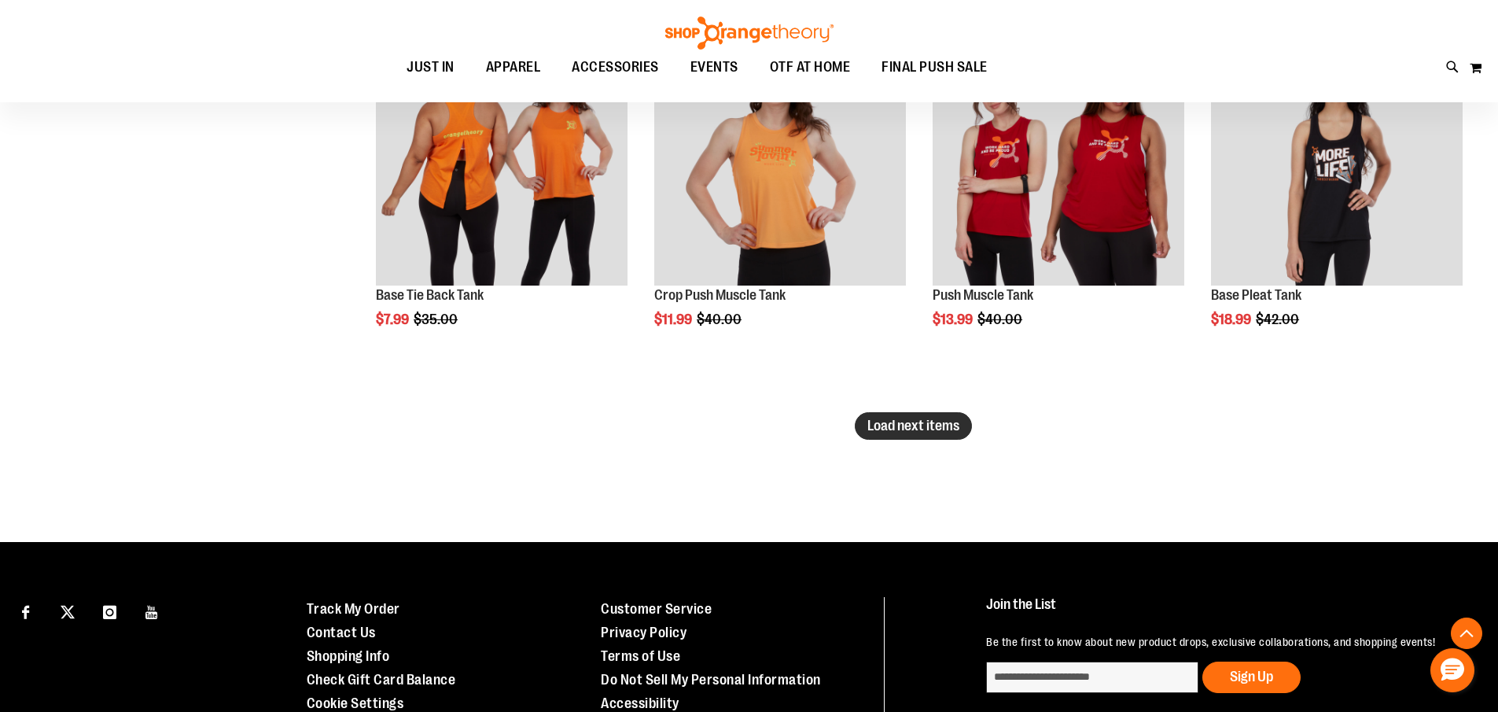
click at [921, 422] on span "Load next items" at bounding box center [914, 426] width 92 height 16
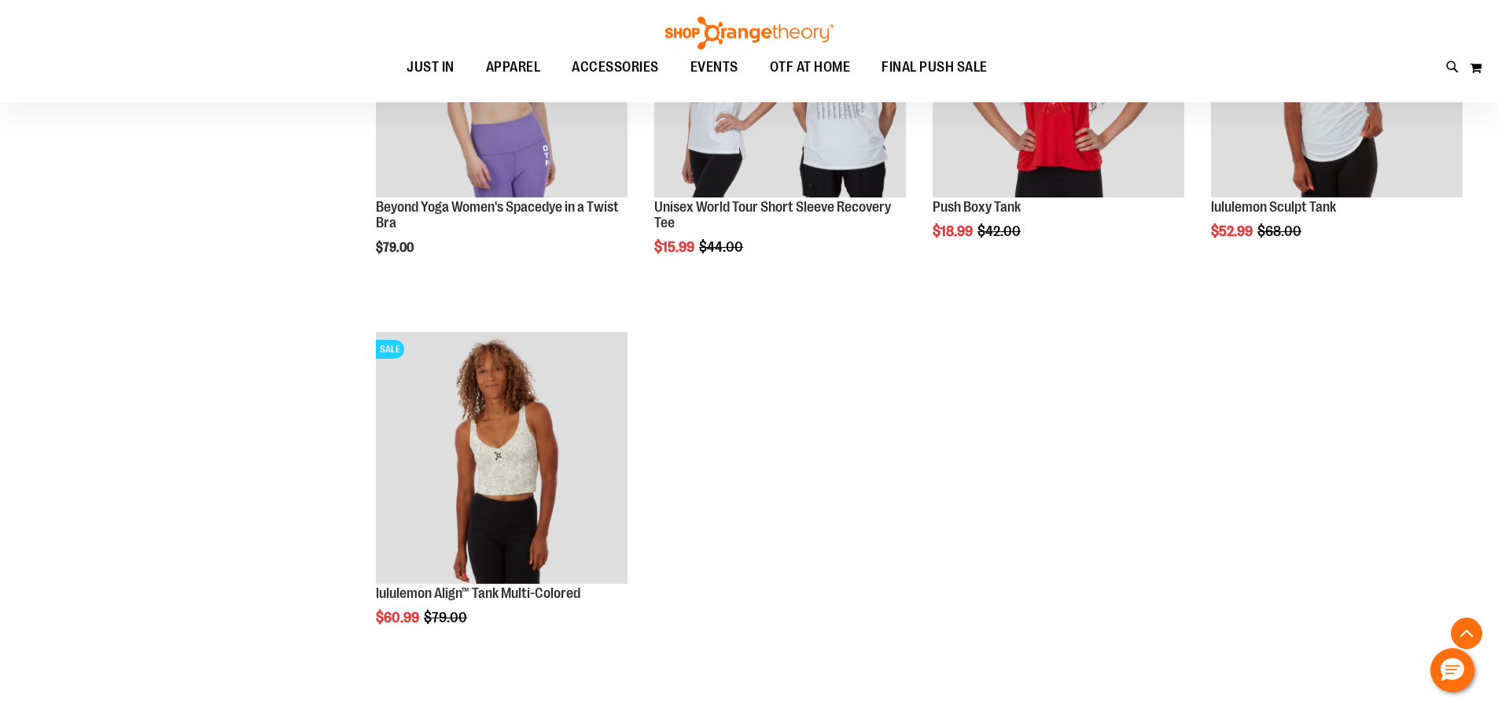
scroll to position [12348, 0]
